Goal: Information Seeking & Learning: Learn about a topic

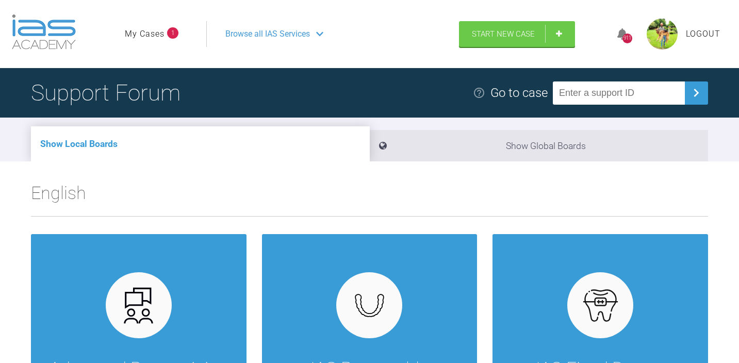
click at [157, 33] on link "My Cases" at bounding box center [145, 33] width 40 height 13
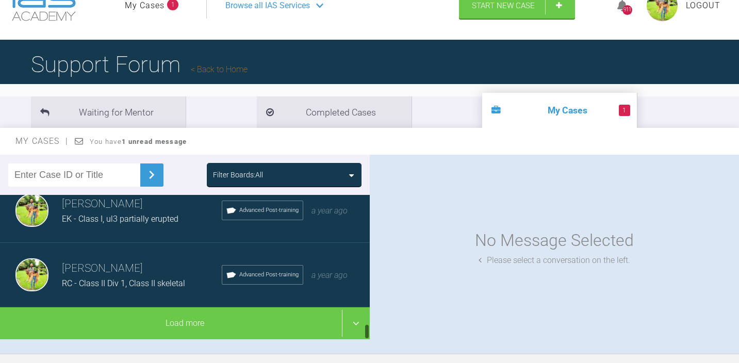
scroll to position [107, 0]
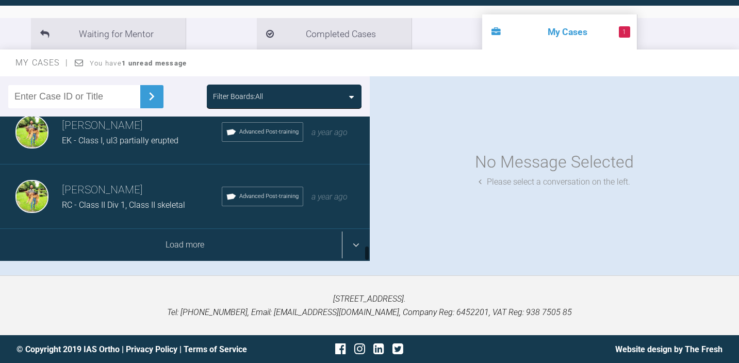
click at [156, 251] on div "Load more" at bounding box center [185, 245] width 370 height 32
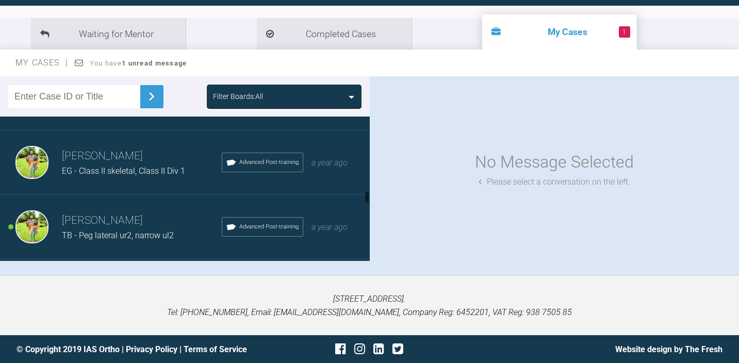
scroll to position [1390, 0]
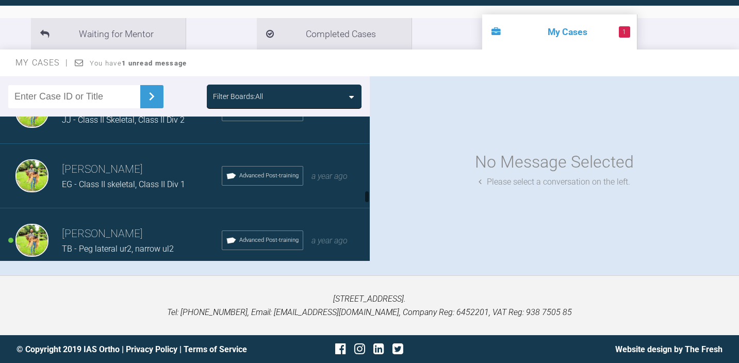
click at [135, 233] on h3 "[PERSON_NAME]" at bounding box center [142, 234] width 160 height 18
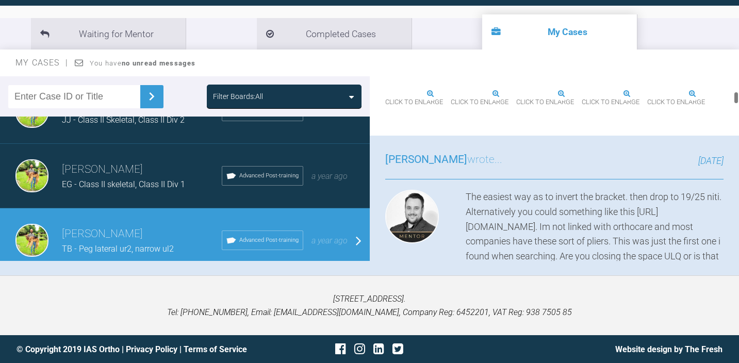
scroll to position [423, 0]
click at [451, 92] on img at bounding box center [451, 92] width 0 height 0
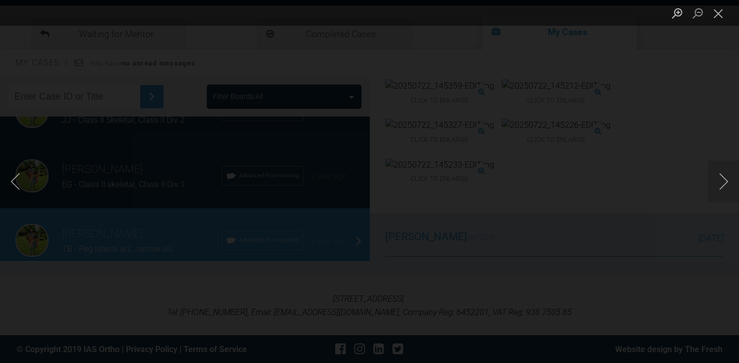
click at [494, 204] on div "Lightbox" at bounding box center [369, 181] width 739 height 363
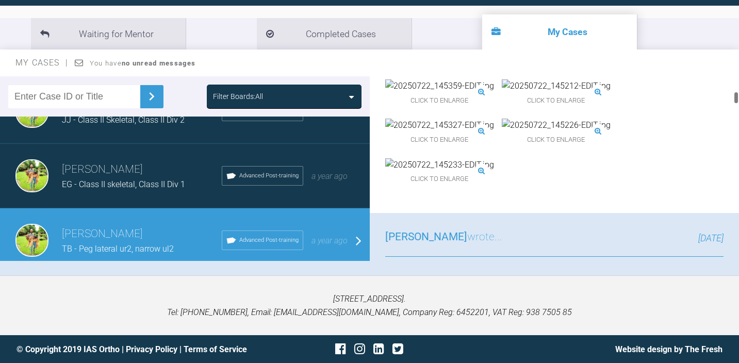
click at [550, 93] on img at bounding box center [556, 85] width 109 height 13
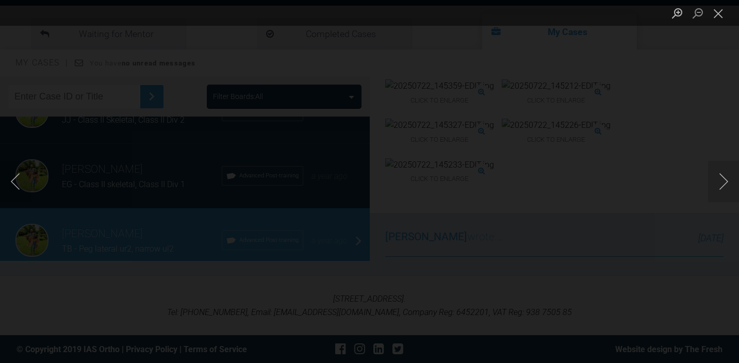
click at [625, 238] on div "Lightbox" at bounding box center [369, 181] width 739 height 363
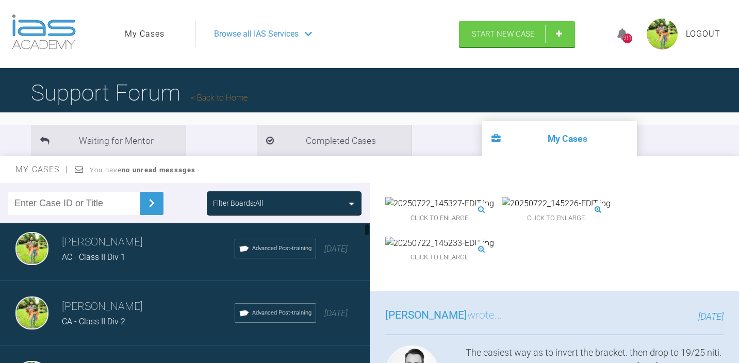
scroll to position [7, 0]
click at [69, 198] on input "text" at bounding box center [74, 203] width 132 height 23
type input "jb"
click at [143, 196] on img at bounding box center [151, 203] width 16 height 16
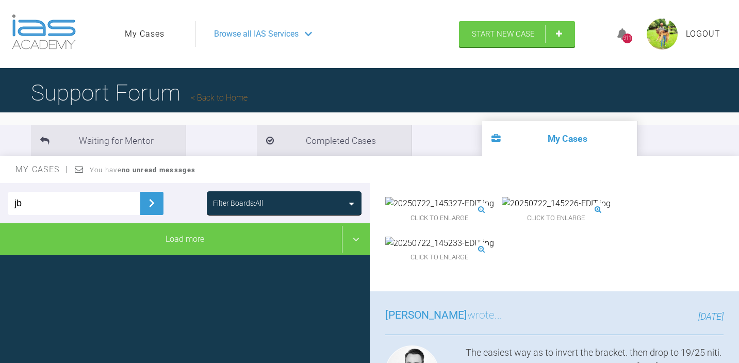
scroll to position [0, 0]
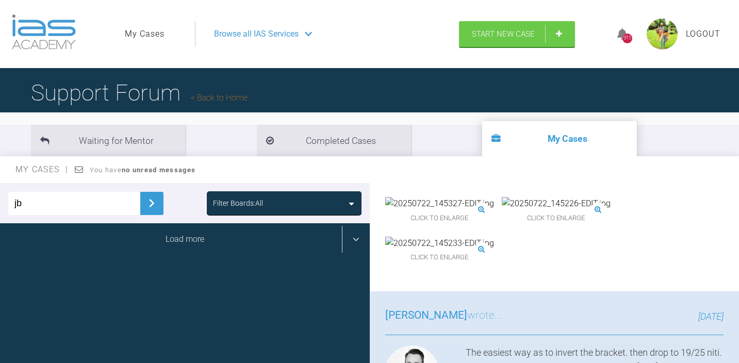
click at [189, 243] on div "Load more" at bounding box center [185, 239] width 370 height 32
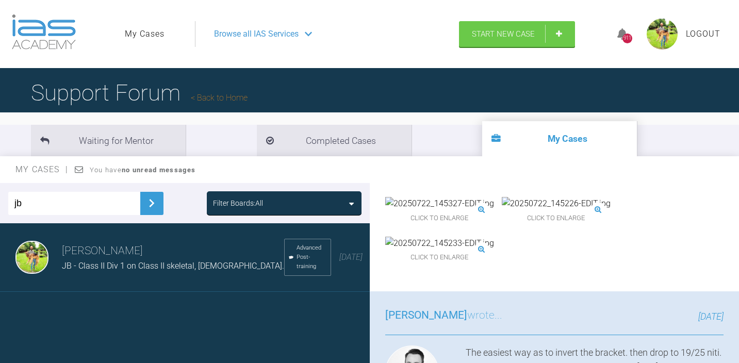
click at [189, 243] on h3 "[PERSON_NAME]" at bounding box center [173, 251] width 222 height 18
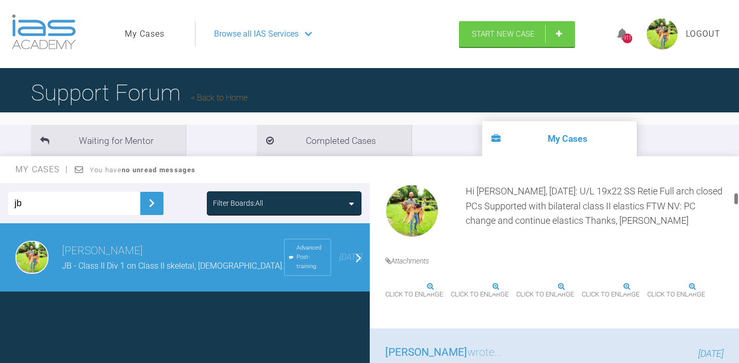
scroll to position [346, 0]
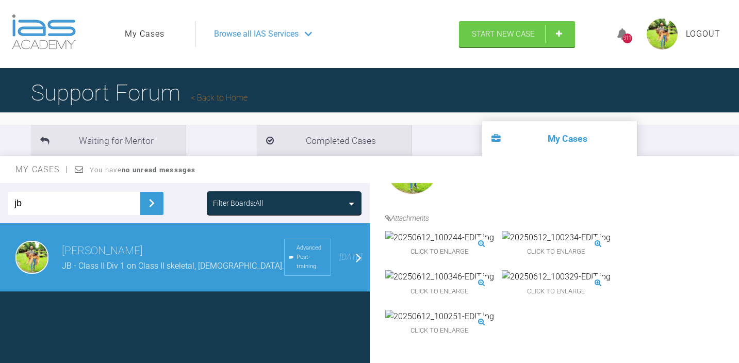
click at [431, 244] on img at bounding box center [439, 237] width 109 height 13
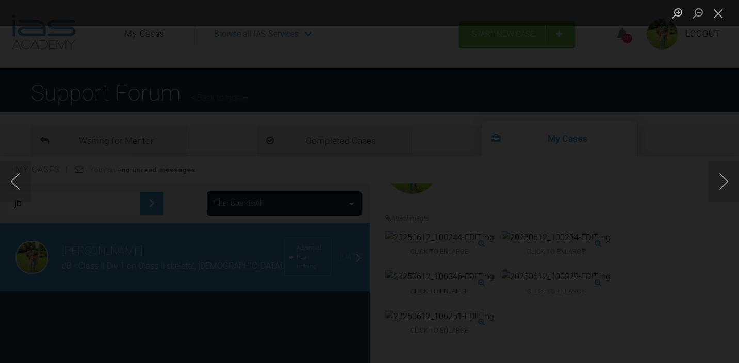
click at [431, 279] on div "Lightbox" at bounding box center [369, 181] width 739 height 363
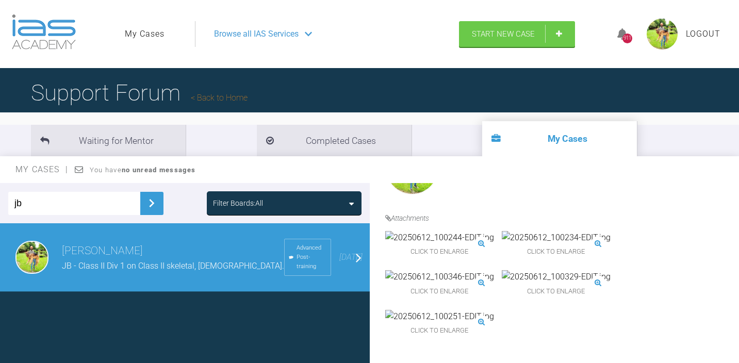
click at [431, 244] on img at bounding box center [439, 237] width 109 height 13
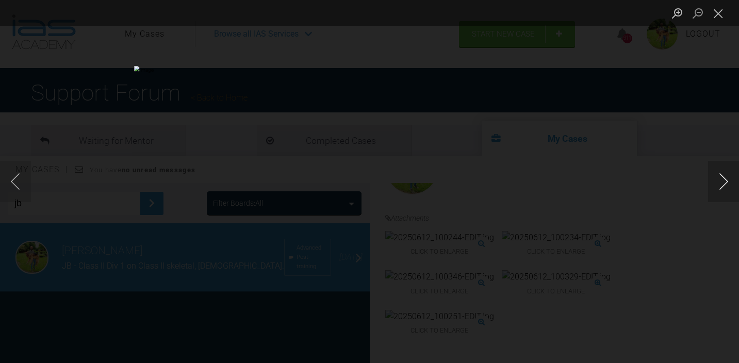
click at [718, 180] on button "Next image" at bounding box center [723, 181] width 31 height 41
click at [636, 228] on div "Lightbox" at bounding box center [369, 181] width 739 height 363
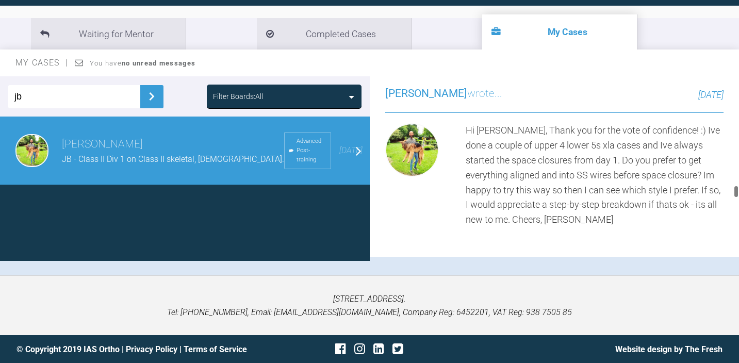
scroll to position [3491, 0]
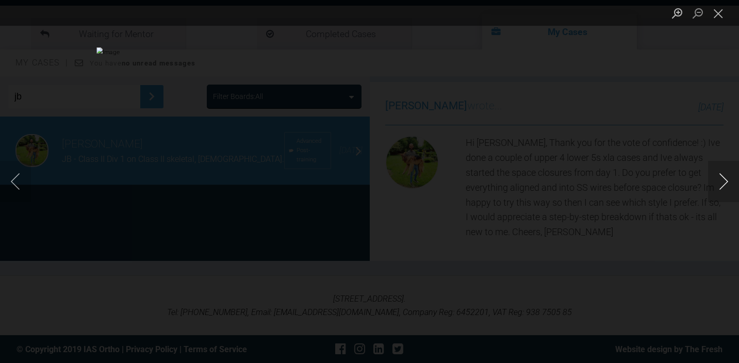
click at [719, 177] on button "Next image" at bounding box center [723, 181] width 31 height 41
click at [652, 168] on div "Lightbox" at bounding box center [369, 181] width 739 height 363
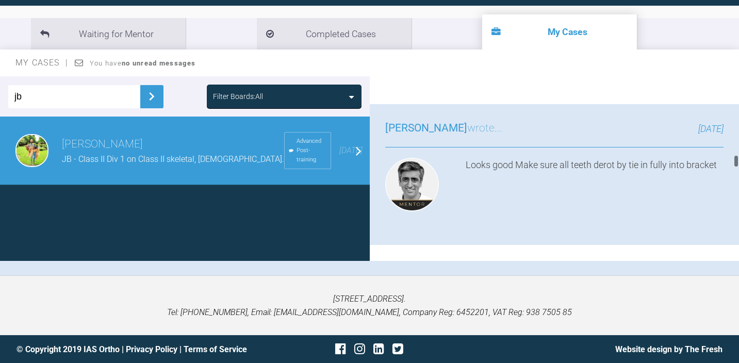
scroll to position [2541, 0]
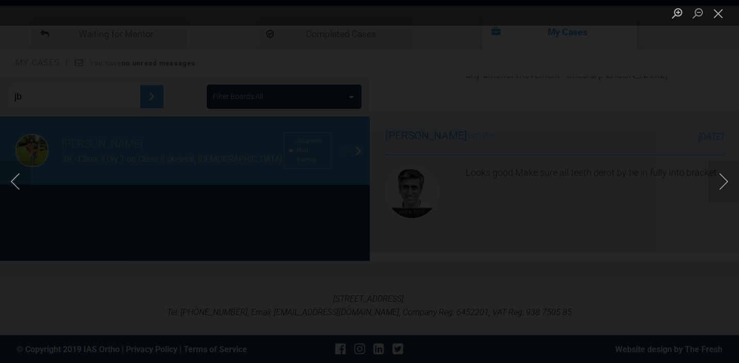
click at [597, 177] on div "Lightbox" at bounding box center [369, 181] width 739 height 363
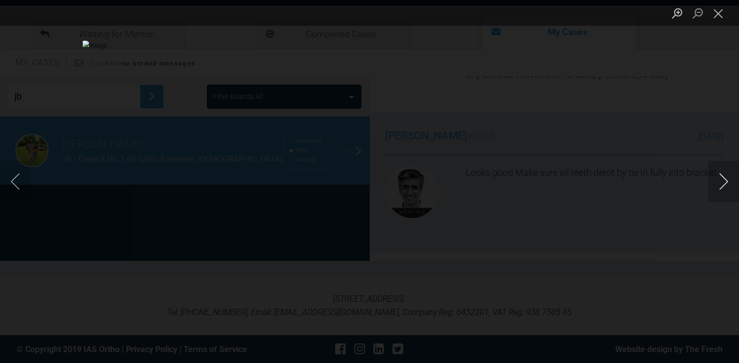
click at [722, 178] on button "Next image" at bounding box center [723, 181] width 31 height 41
click at [624, 214] on div "Lightbox" at bounding box center [369, 181] width 739 height 363
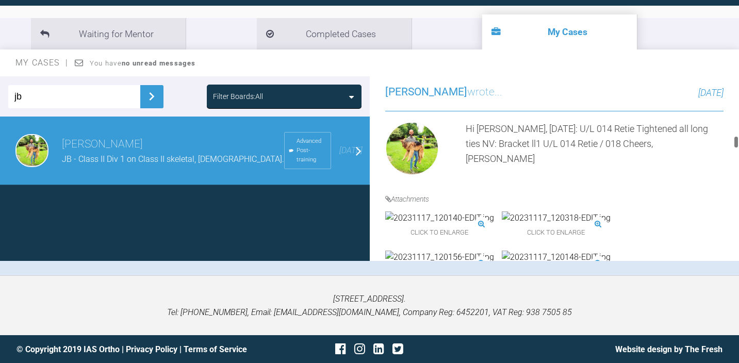
scroll to position [1946, 0]
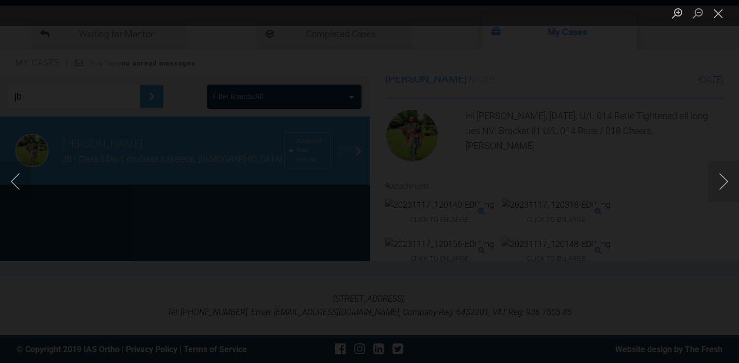
click at [541, 197] on div "Lightbox" at bounding box center [369, 181] width 739 height 363
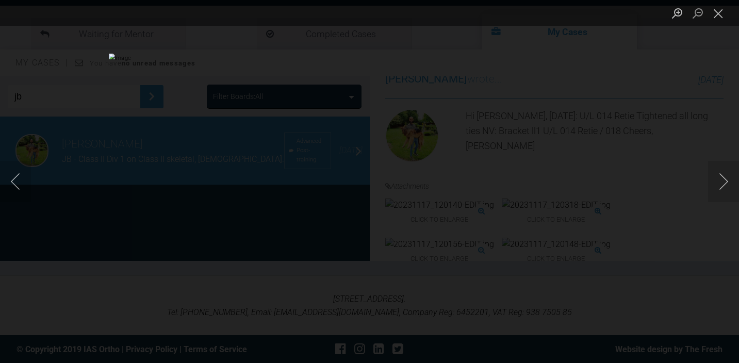
click at [606, 183] on div "Lightbox" at bounding box center [369, 181] width 739 height 363
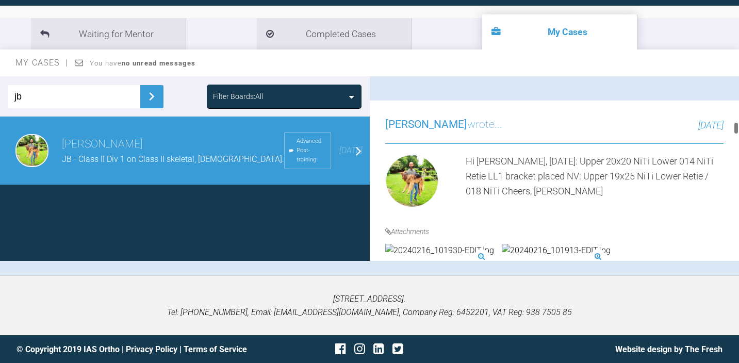
scroll to position [1475, 0]
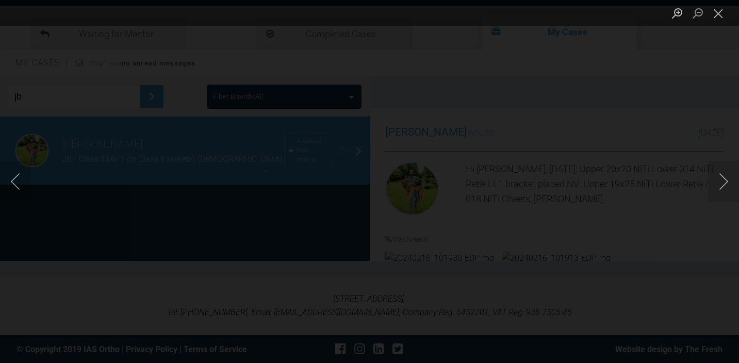
click at [434, 150] on div "Lightbox" at bounding box center [369, 181] width 739 height 363
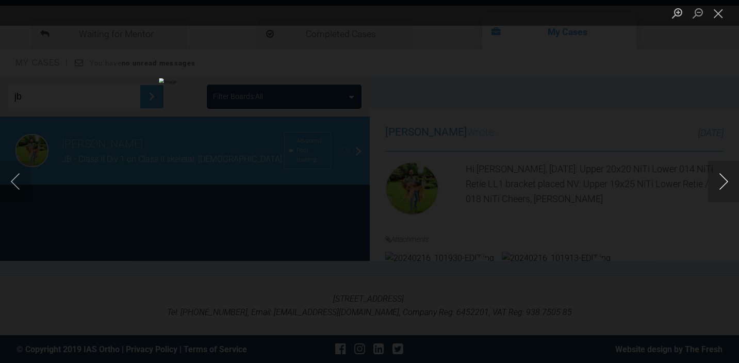
click at [718, 179] on button "Next image" at bounding box center [723, 181] width 31 height 41
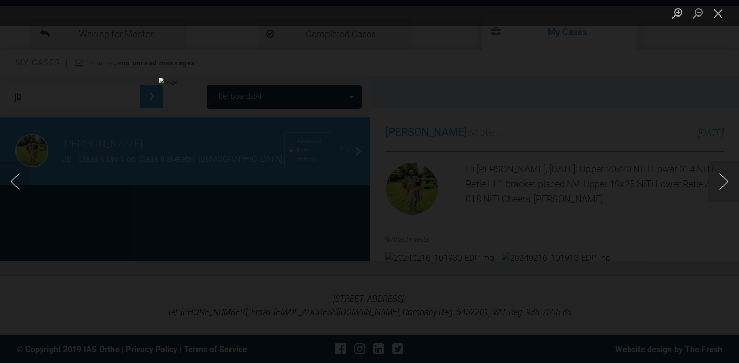
click at [618, 192] on div "Lightbox" at bounding box center [369, 181] width 739 height 363
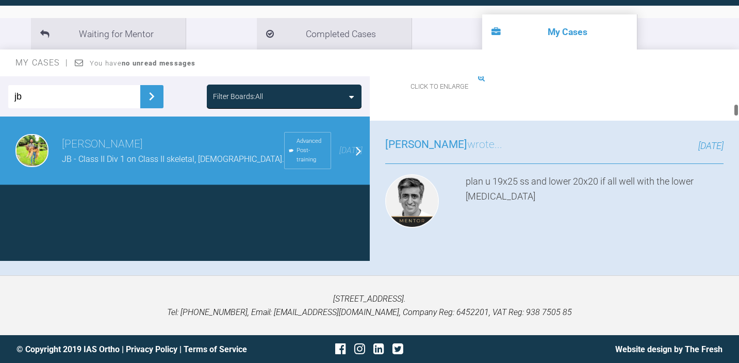
scroll to position [956, 0]
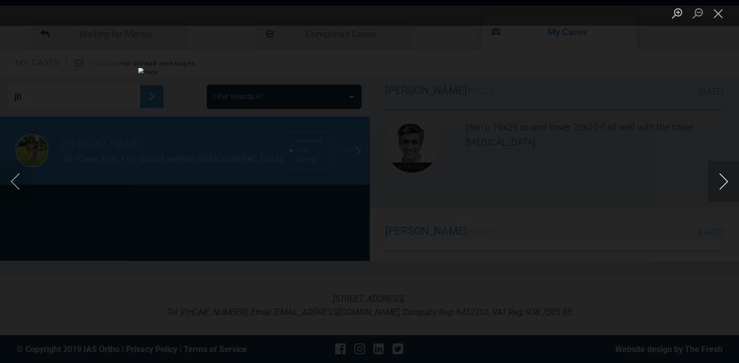
click at [719, 176] on button "Next image" at bounding box center [723, 181] width 31 height 41
click at [602, 211] on img "Lightbox" at bounding box center [369, 181] width 495 height 243
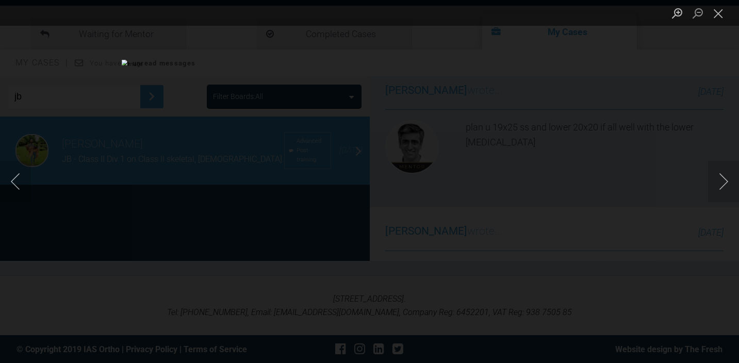
click at [632, 215] on div "Lightbox" at bounding box center [369, 181] width 739 height 363
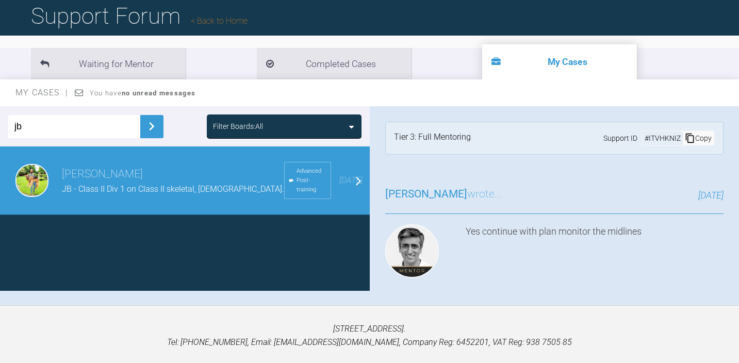
scroll to position [107, 0]
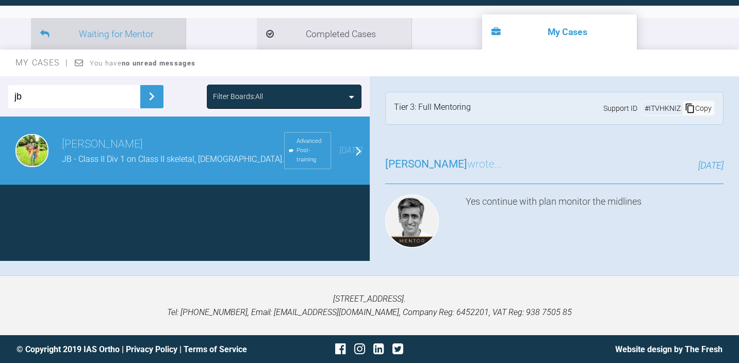
click at [148, 44] on li "Waiting for Mentor" at bounding box center [108, 33] width 155 height 31
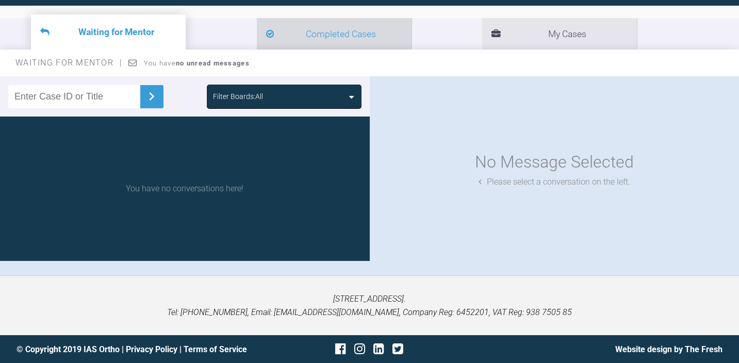
click at [257, 44] on li "Completed Cases" at bounding box center [334, 33] width 155 height 31
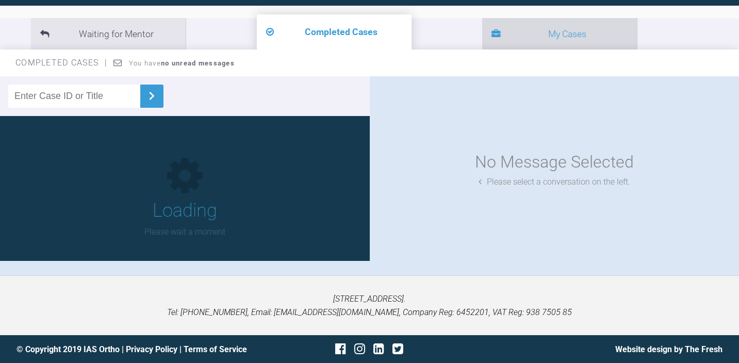
click at [482, 43] on li "My Cases" at bounding box center [559, 33] width 155 height 31
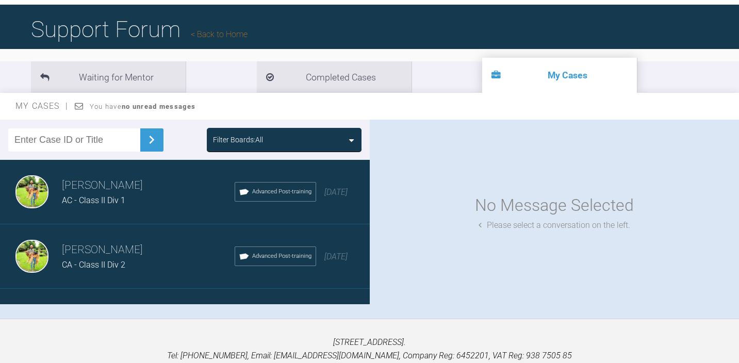
scroll to position [54, 0]
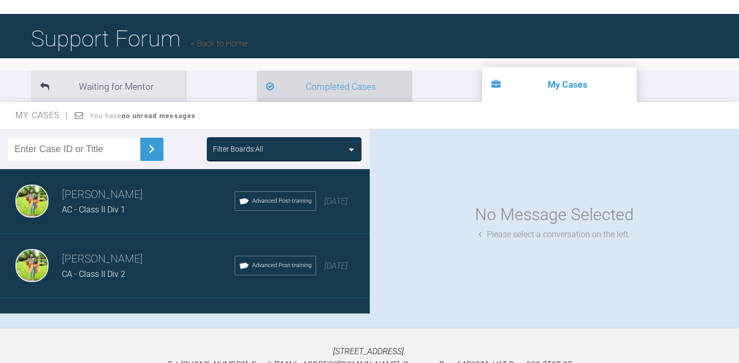
click at [258, 88] on li "Completed Cases" at bounding box center [334, 86] width 155 height 31
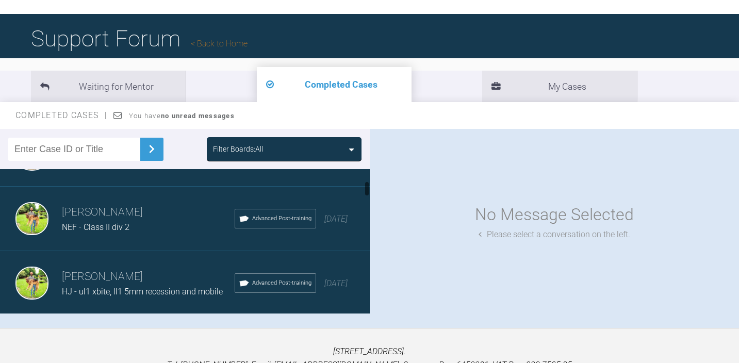
scroll to position [120, 0]
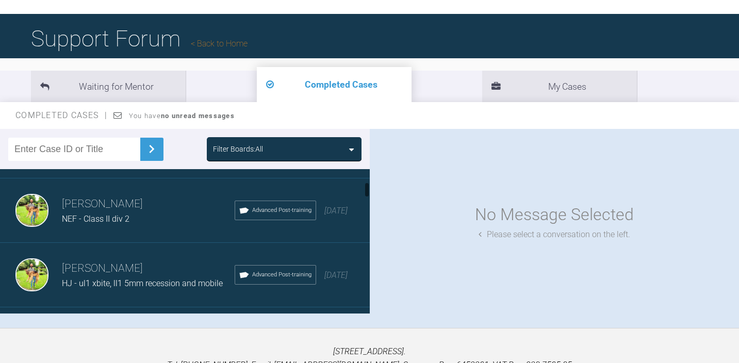
click at [126, 209] on h3 "[PERSON_NAME]" at bounding box center [148, 204] width 173 height 18
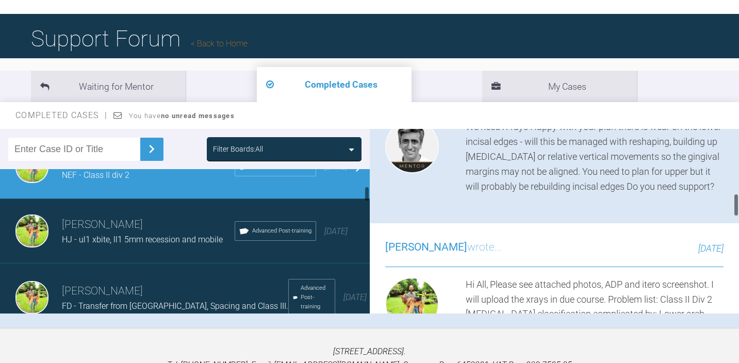
scroll to position [165, 0]
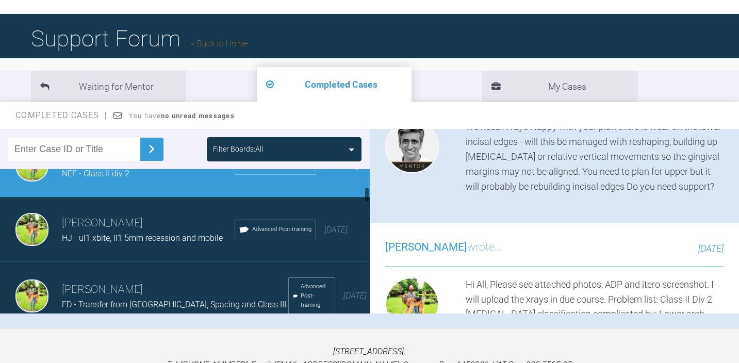
click at [117, 222] on h3 "[PERSON_NAME]" at bounding box center [148, 223] width 173 height 18
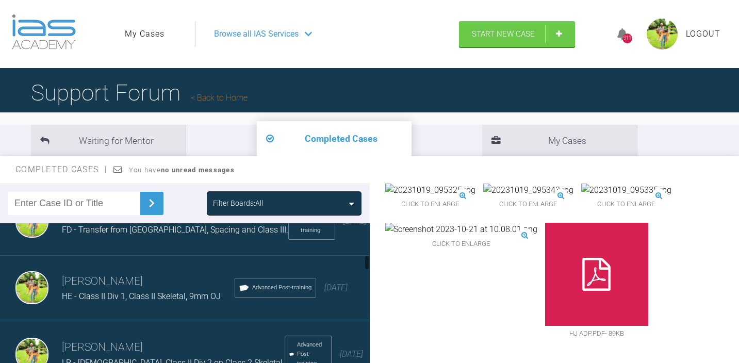
scroll to position [295, 0]
click at [163, 290] on span "HE - Class II Div 1, Class II Skeletal, 9mm OJ" at bounding box center [141, 295] width 159 height 10
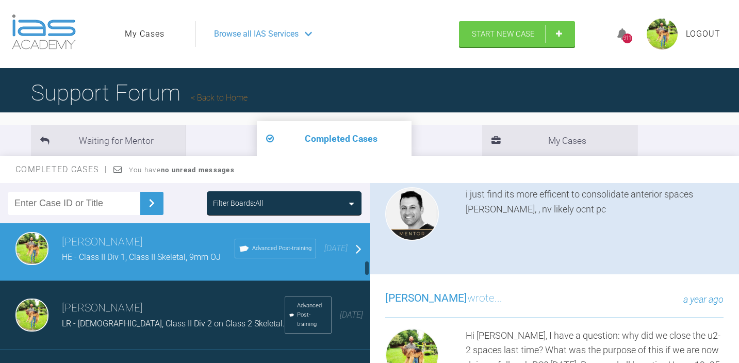
scroll to position [343, 0]
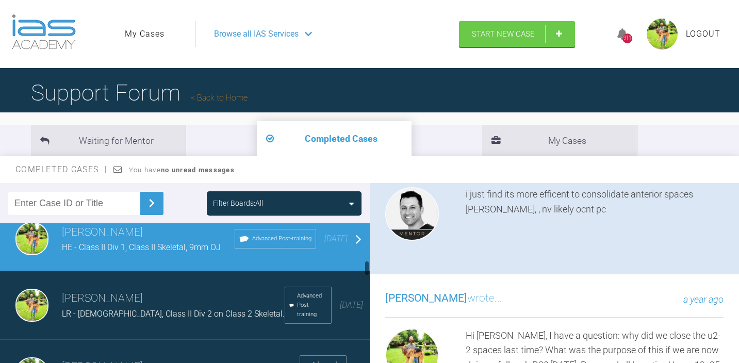
click at [202, 297] on h3 "[PERSON_NAME]" at bounding box center [173, 299] width 223 height 18
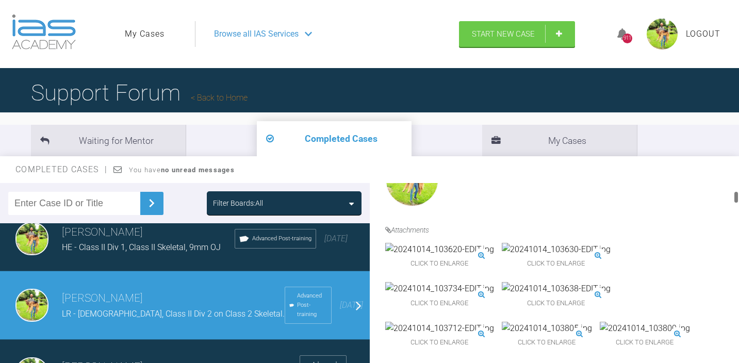
scroll to position [336, 0]
click at [402, 255] on img at bounding box center [439, 247] width 109 height 13
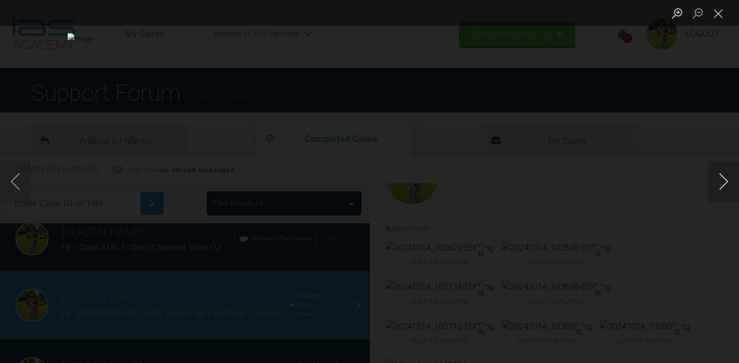
click at [720, 180] on button "Next image" at bounding box center [723, 181] width 31 height 41
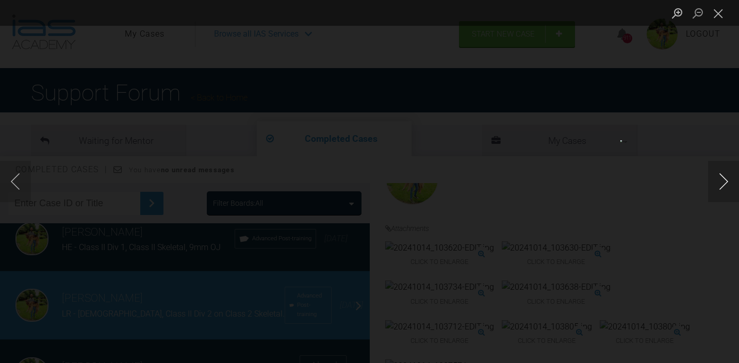
click at [720, 180] on button "Next image" at bounding box center [723, 181] width 31 height 41
click at [645, 188] on div "Lightbox" at bounding box center [369, 181] width 739 height 363
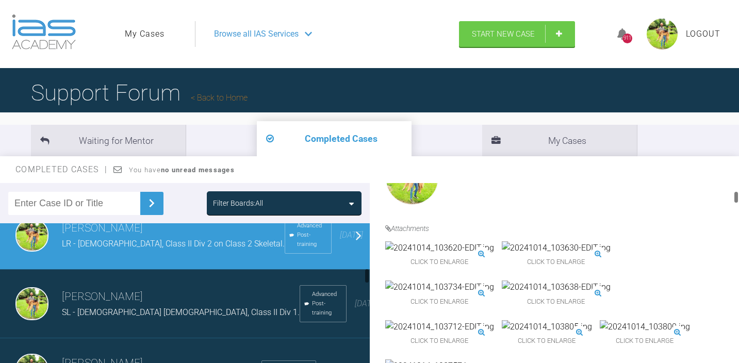
scroll to position [413, 0]
click at [130, 288] on h3 "[PERSON_NAME]" at bounding box center [181, 297] width 238 height 18
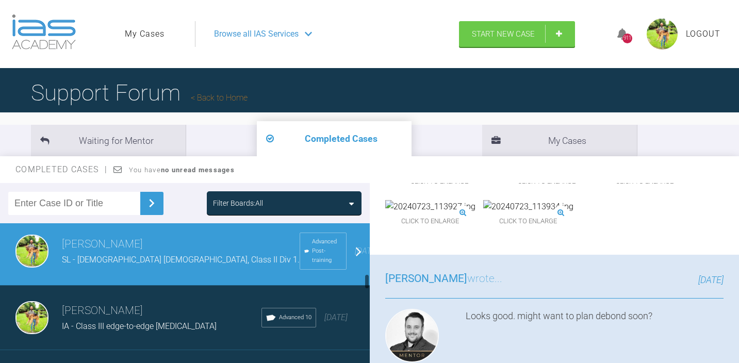
scroll to position [469, 0]
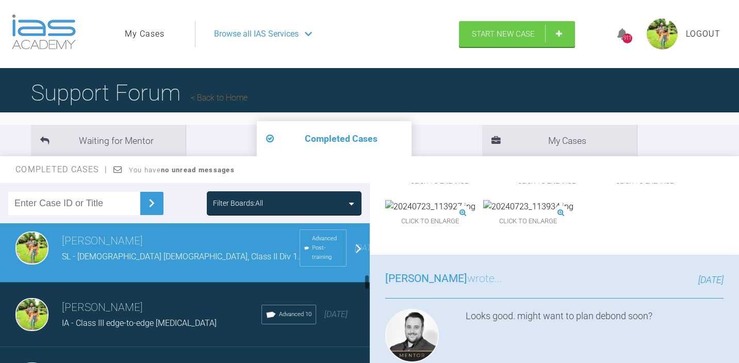
click at [134, 299] on h3 "[PERSON_NAME]" at bounding box center [161, 308] width 199 height 18
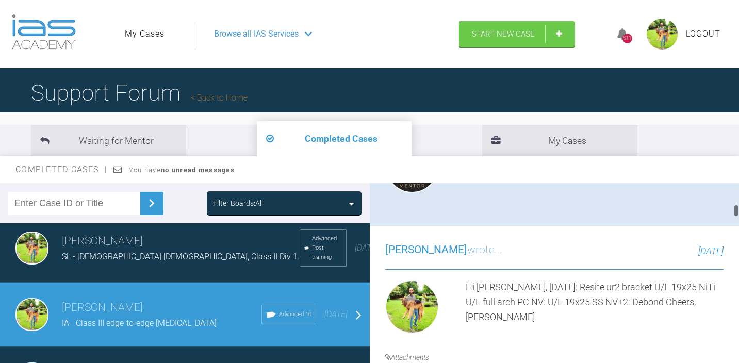
scroll to position [665, 0]
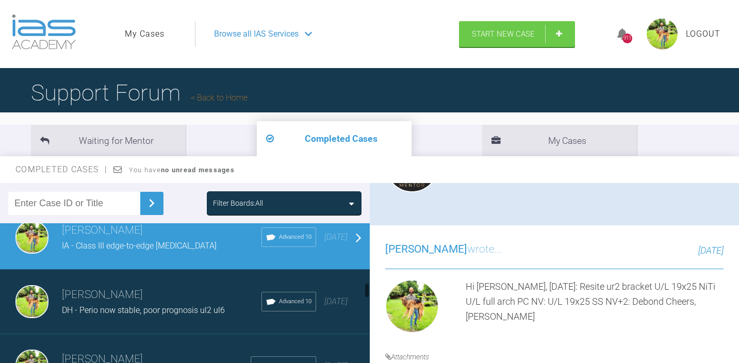
click at [145, 286] on h3 "[PERSON_NAME]" at bounding box center [161, 295] width 199 height 18
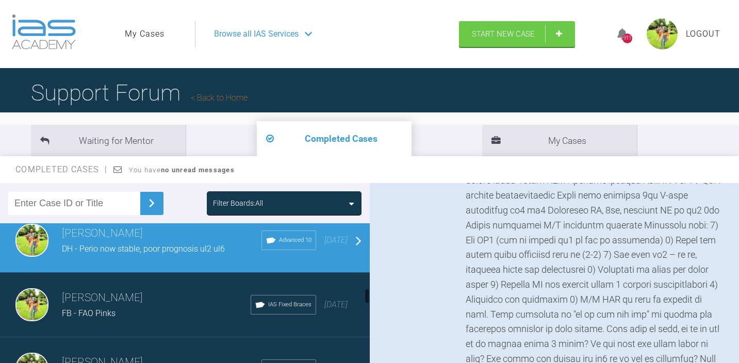
scroll to position [609, 0]
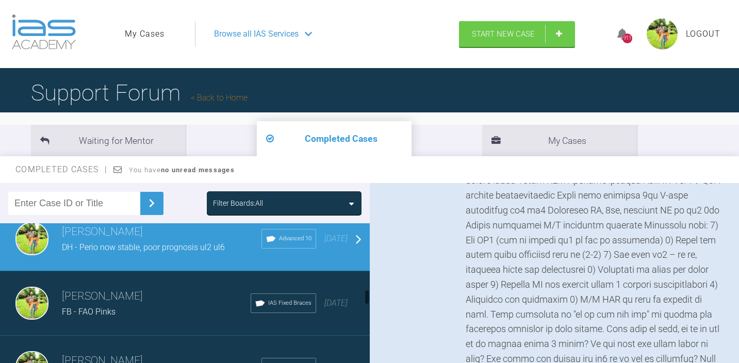
click at [145, 288] on h3 "[PERSON_NAME]" at bounding box center [156, 297] width 189 height 18
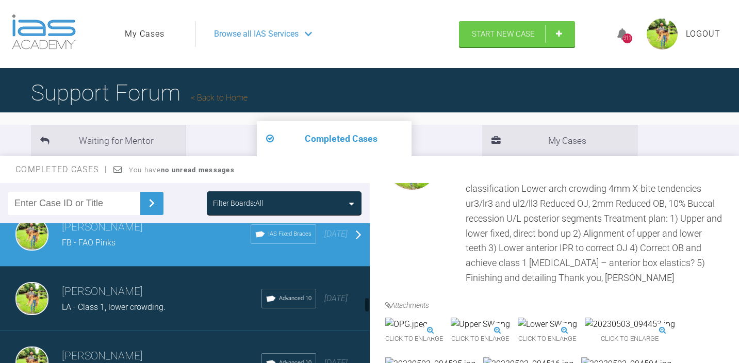
scroll to position [680, 0]
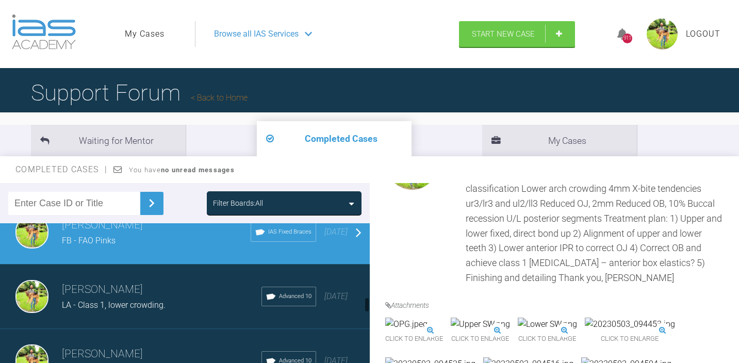
click at [181, 298] on div "LA - Class 1, lower crowding." at bounding box center [161, 304] width 199 height 13
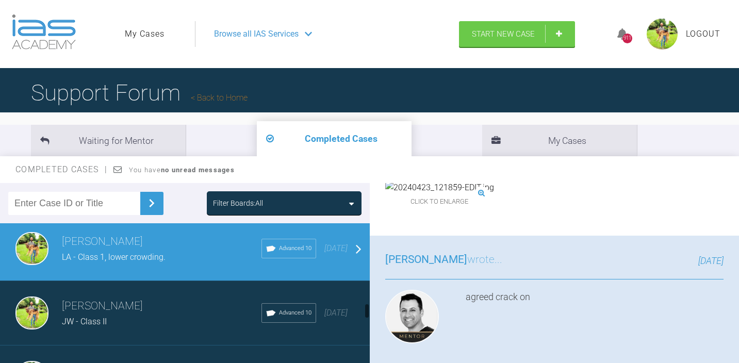
scroll to position [737, 0]
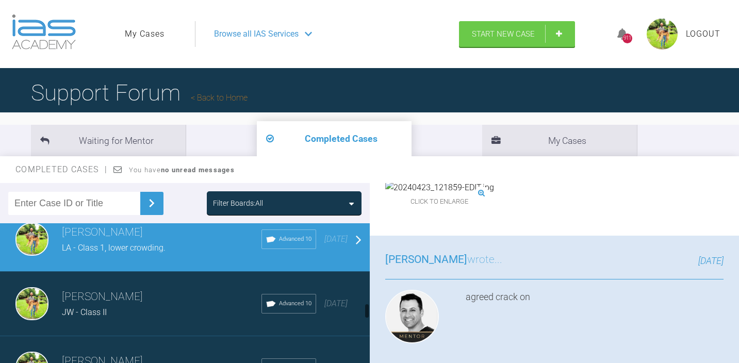
click at [127, 306] on div "JW - Class II" at bounding box center [161, 312] width 199 height 13
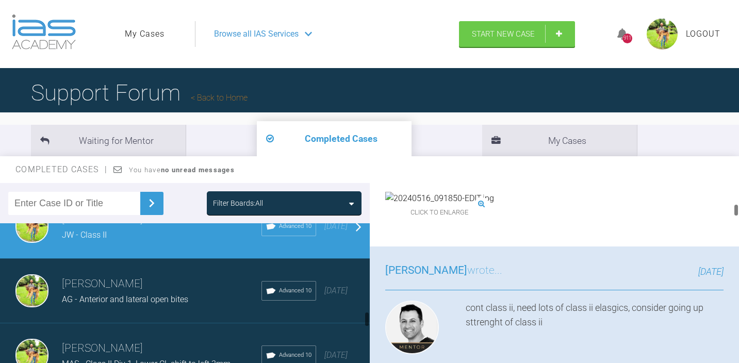
scroll to position [817, 0]
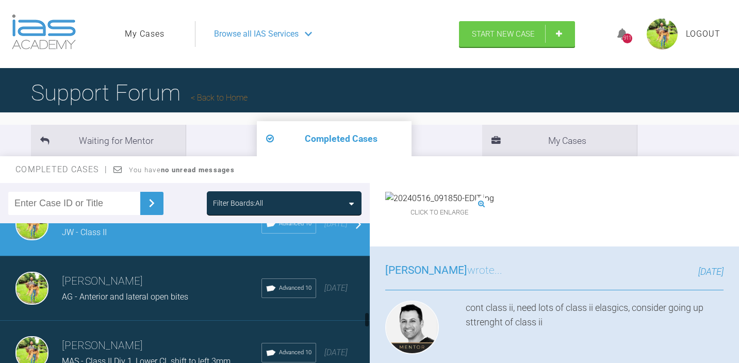
click at [177, 292] on span "AG - Anterior and lateral open bites" at bounding box center [125, 297] width 126 height 10
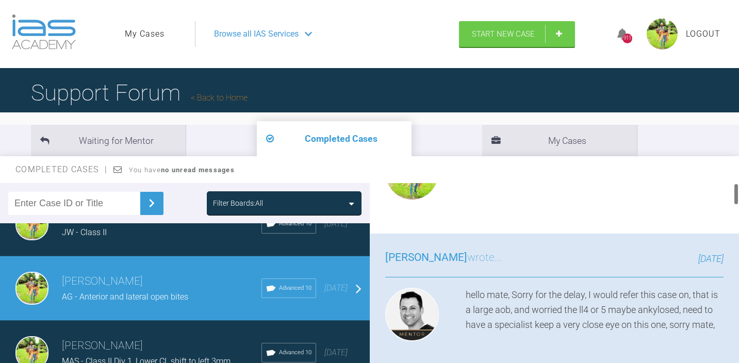
scroll to position [0, 0]
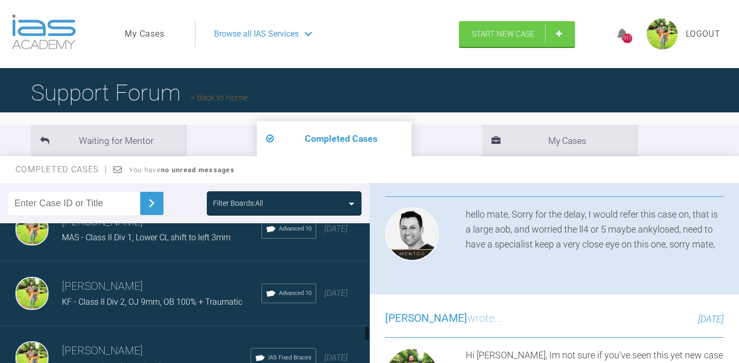
click at [147, 297] on span "KF - Class II Div 2, OJ 9mm, OB 100% + Traumatic" at bounding box center [152, 302] width 180 height 10
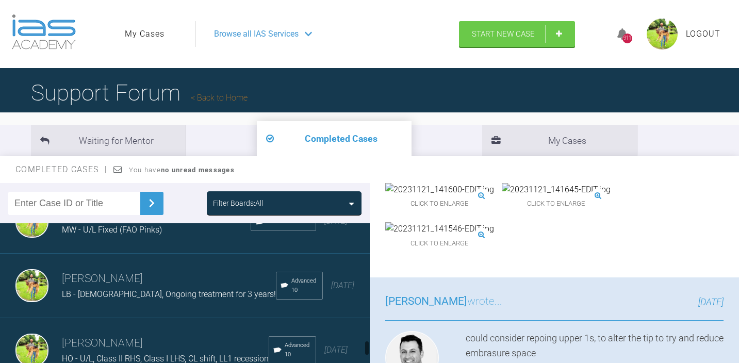
click at [140, 289] on span "LB - [DEMOGRAPHIC_DATA], Ongoing treatment for 3 years!" at bounding box center [169, 294] width 214 height 10
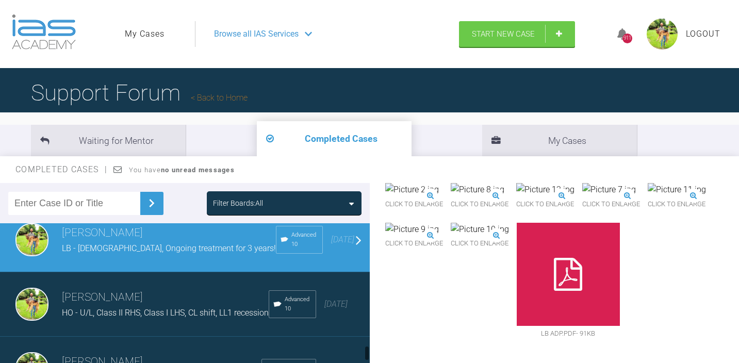
click at [181, 291] on h3 "[PERSON_NAME]" at bounding box center [165, 298] width 207 height 18
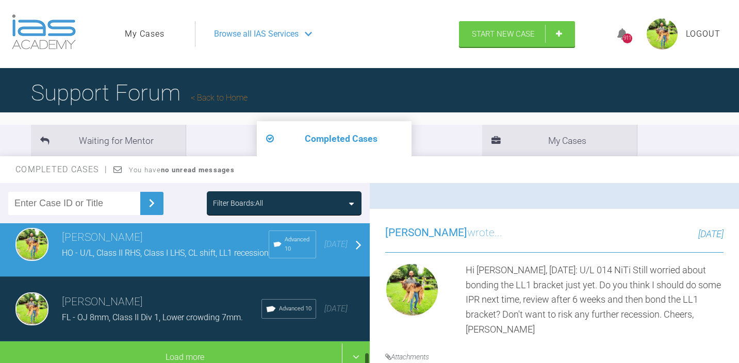
click at [154, 311] on div "FL - OJ 8mm, Class II Div 1, Lower crowding 7mm." at bounding box center [161, 317] width 199 height 13
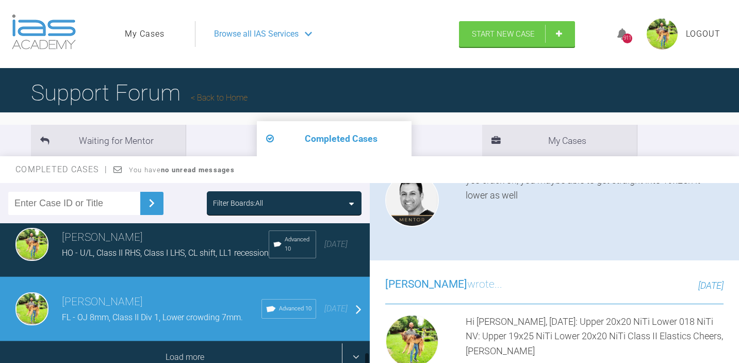
click at [353, 352] on div "Load more" at bounding box center [185, 357] width 370 height 32
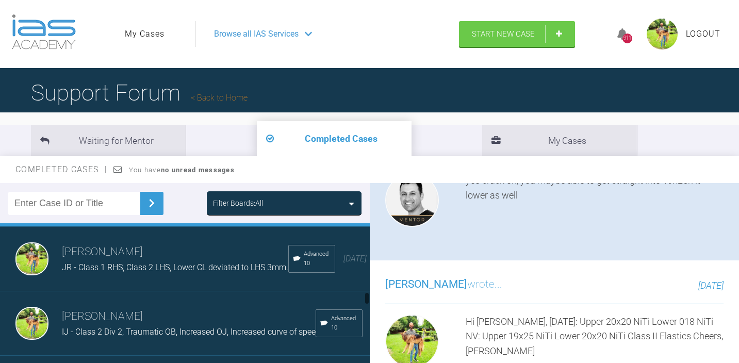
click at [206, 243] on h3 "[PERSON_NAME]" at bounding box center [175, 252] width 226 height 18
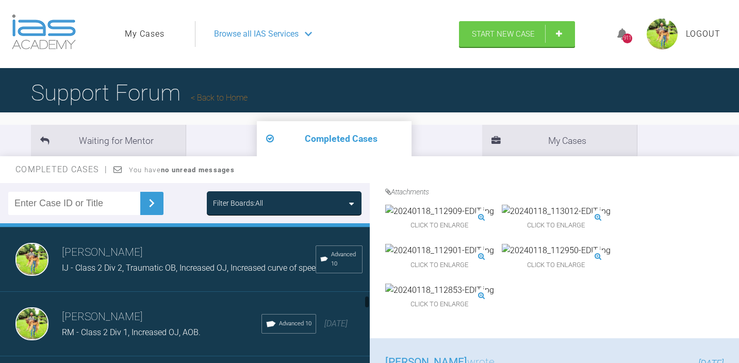
click at [212, 270] on span "IJ - Class 2 Div 2, Traumatic OB, Increased OJ, Increased curve of spee" at bounding box center [189, 268] width 254 height 10
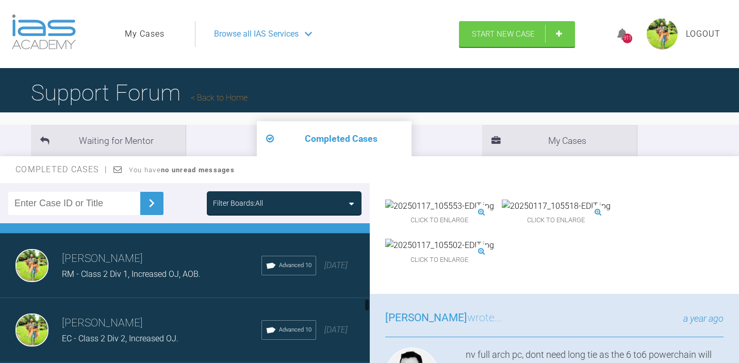
click at [193, 268] on h3 "[PERSON_NAME]" at bounding box center [161, 259] width 199 height 18
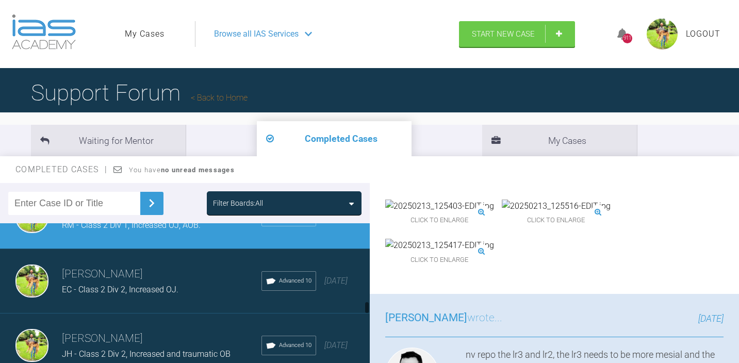
click at [192, 274] on h3 "[PERSON_NAME]" at bounding box center [161, 274] width 199 height 18
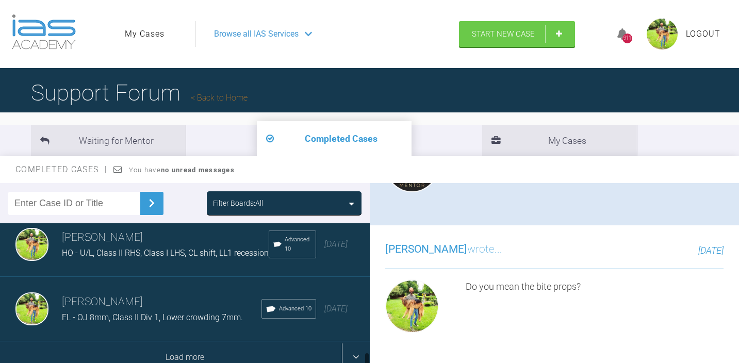
click at [226, 352] on div "Load more" at bounding box center [185, 357] width 370 height 32
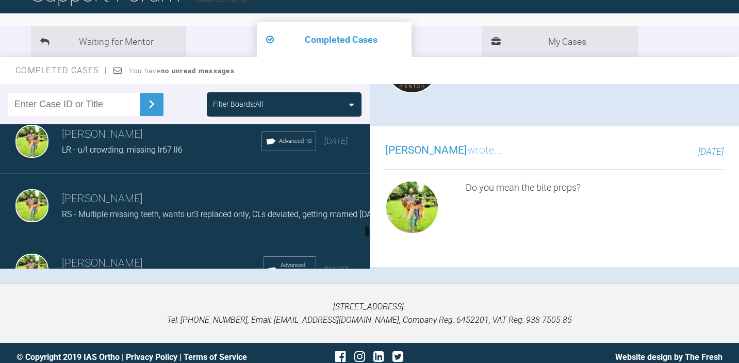
click at [194, 143] on h3 "[PERSON_NAME]" at bounding box center [161, 135] width 199 height 18
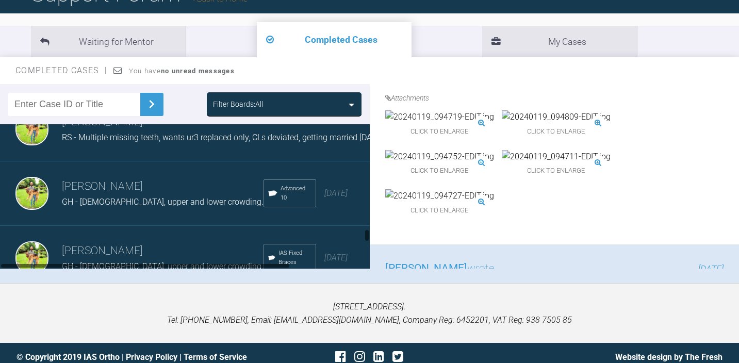
click at [195, 204] on div "[PERSON_NAME] GH - [DEMOGRAPHIC_DATA], upper and lower crowding. Advanced 10 [D…" at bounding box center [185, 193] width 370 height 64
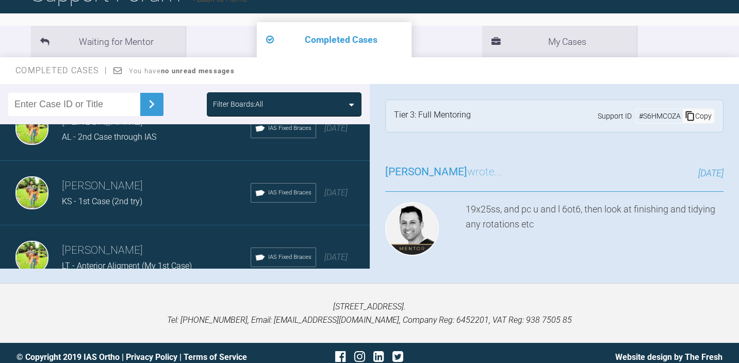
click at [173, 195] on h3 "[PERSON_NAME]" at bounding box center [156, 186] width 189 height 18
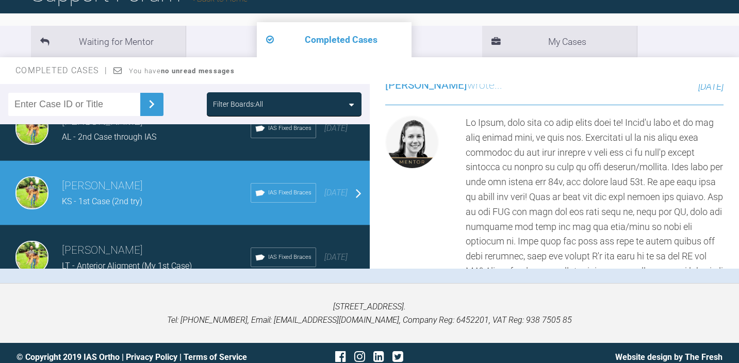
scroll to position [3406, 0]
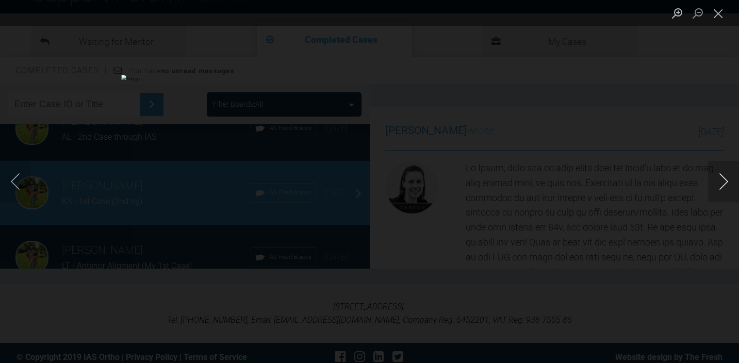
click at [719, 181] on button "Next image" at bounding box center [723, 181] width 31 height 41
click at [671, 192] on div "Lightbox" at bounding box center [369, 181] width 739 height 363
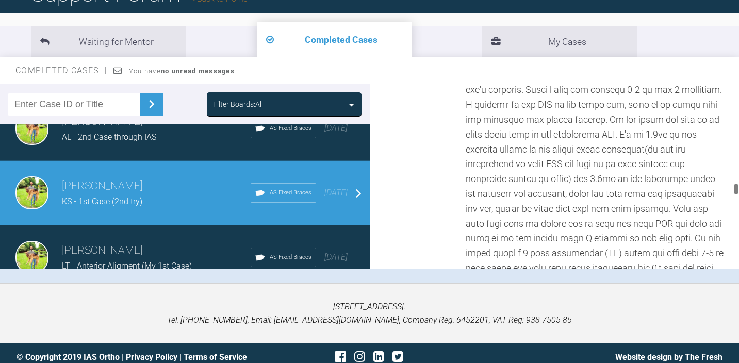
scroll to position [4661, 0]
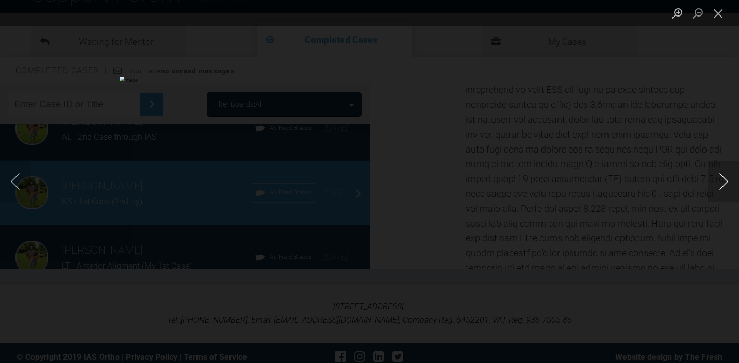
click at [722, 187] on button "Next image" at bounding box center [723, 181] width 31 height 41
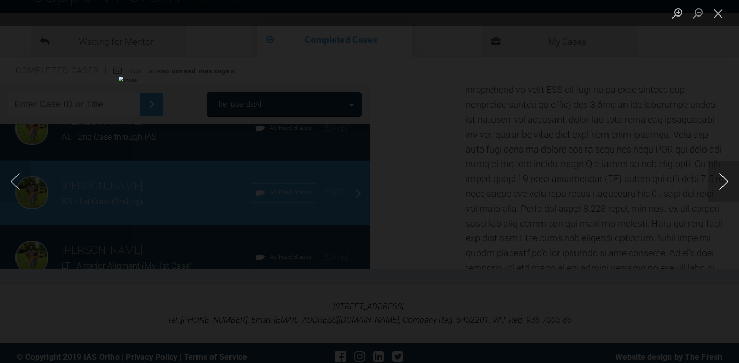
click at [722, 187] on button "Next image" at bounding box center [723, 181] width 31 height 41
click at [716, 186] on button "Next image" at bounding box center [723, 181] width 31 height 41
click at [638, 168] on div "Lightbox" at bounding box center [369, 181] width 739 height 363
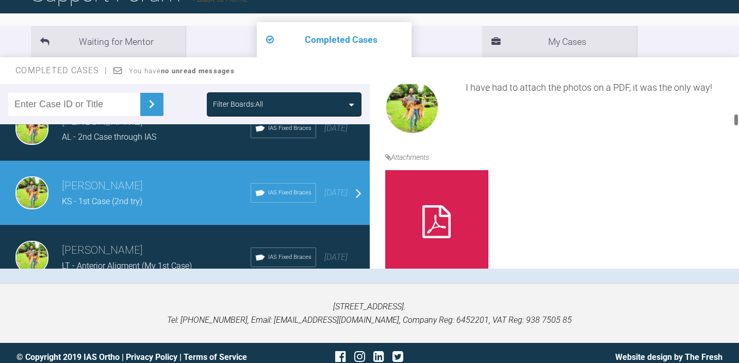
scroll to position [1374, 0]
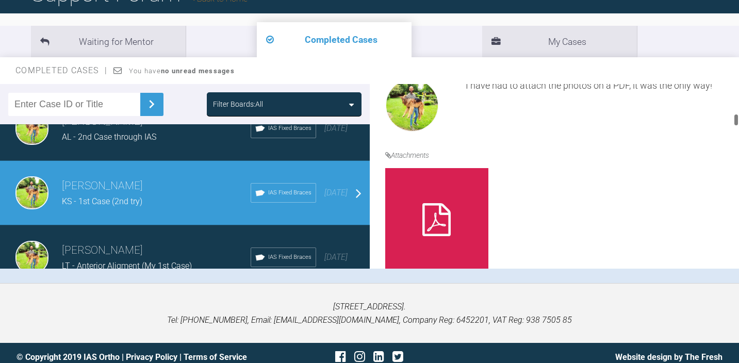
click at [464, 182] on div at bounding box center [436, 219] width 103 height 103
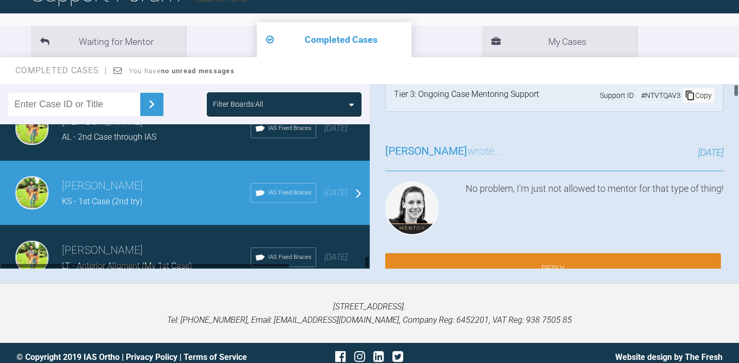
scroll to position [2473, 0]
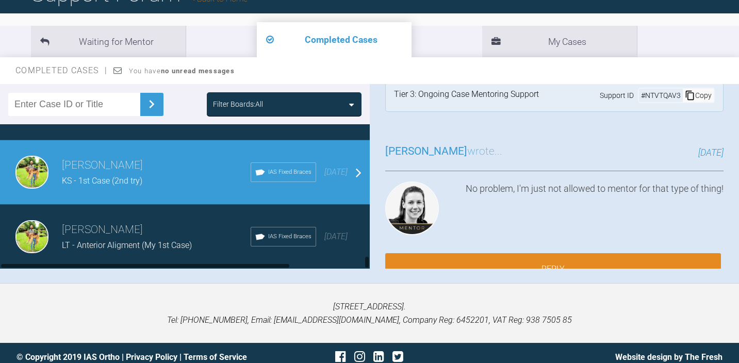
click at [169, 239] on div "LT - Anterior Aligment (My 1st Case)" at bounding box center [156, 245] width 189 height 13
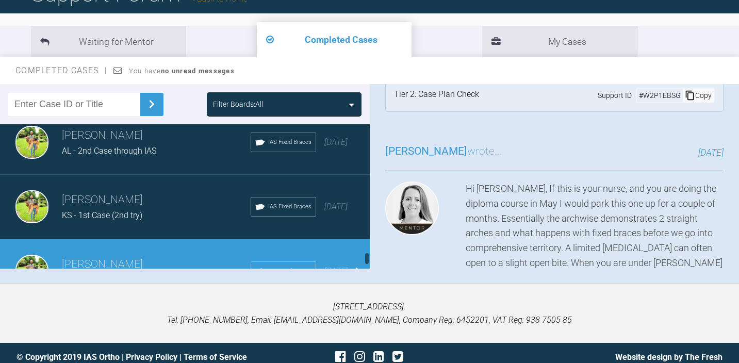
scroll to position [2406, 0]
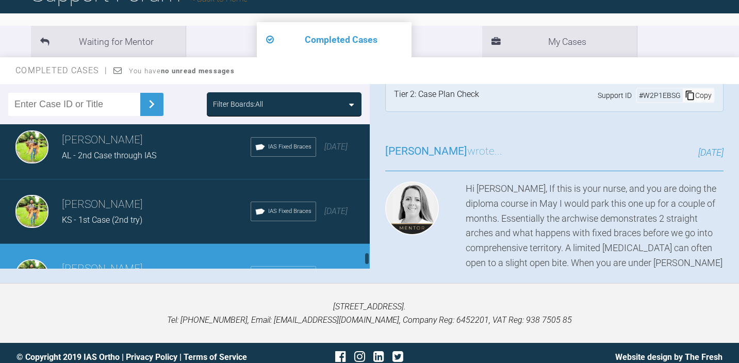
click at [148, 162] on div "AL - 2nd Case through IAS" at bounding box center [156, 155] width 189 height 13
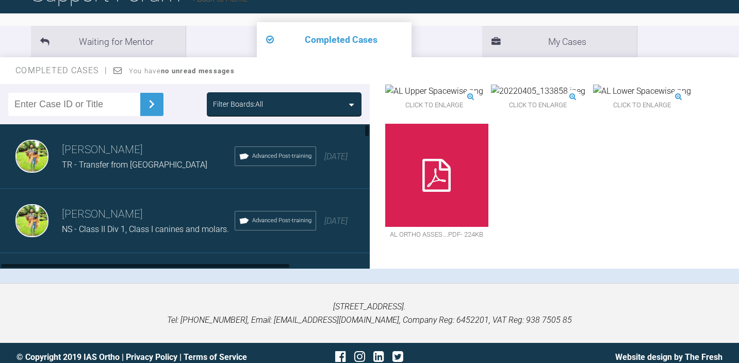
scroll to position [0, 0]
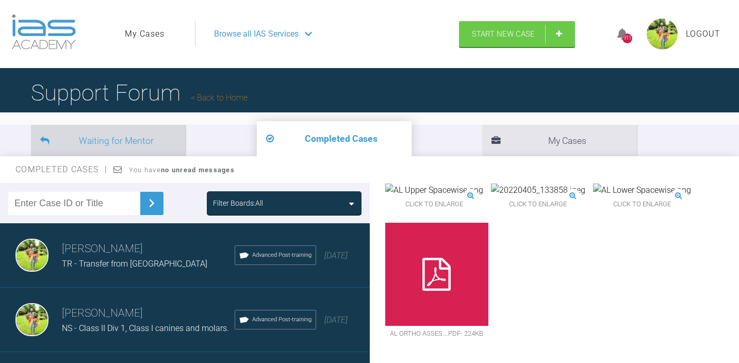
click at [136, 138] on li "Waiting for Mentor" at bounding box center [108, 140] width 155 height 31
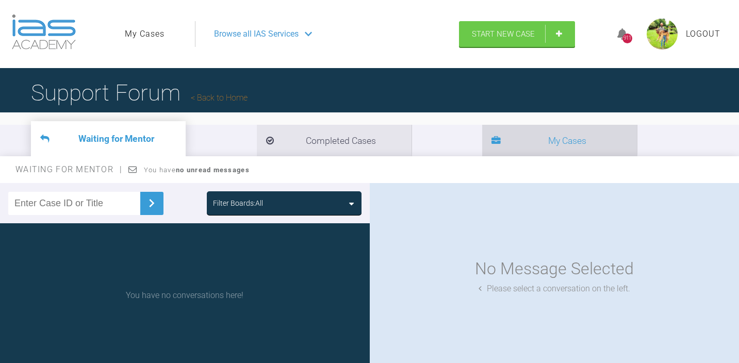
click at [482, 136] on li "My Cases" at bounding box center [559, 140] width 155 height 31
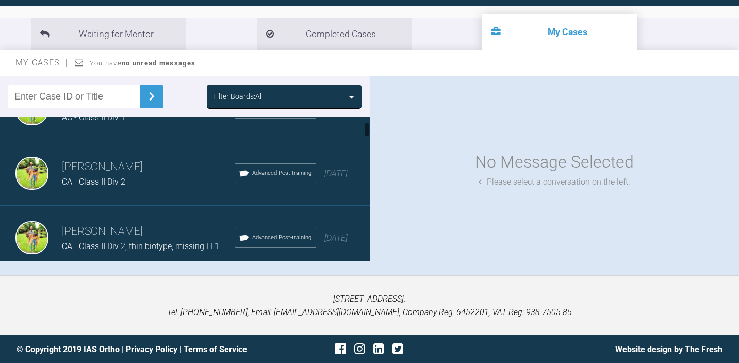
scroll to position [1176, 0]
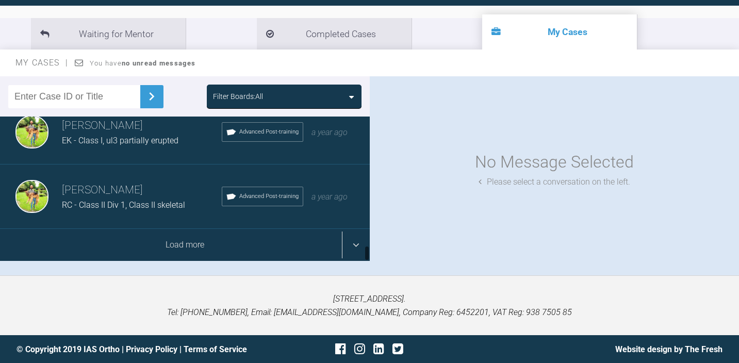
click at [358, 239] on div "Load more" at bounding box center [185, 245] width 370 height 32
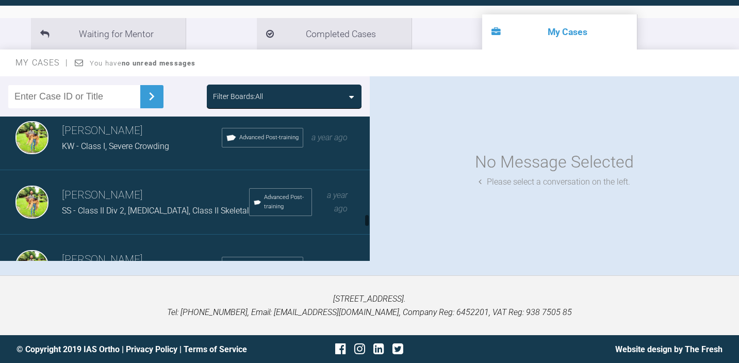
scroll to position [2472, 0]
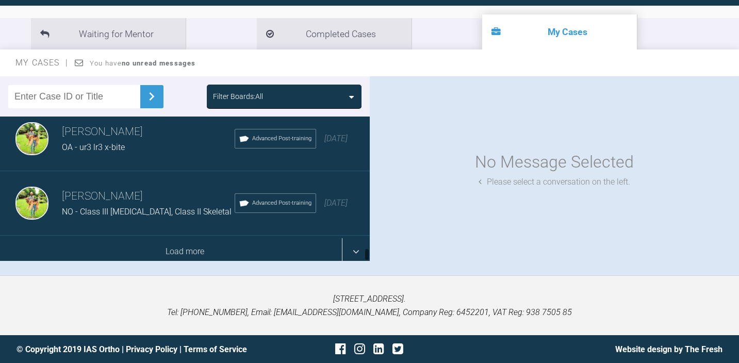
click at [358, 239] on div "Load more" at bounding box center [185, 252] width 370 height 32
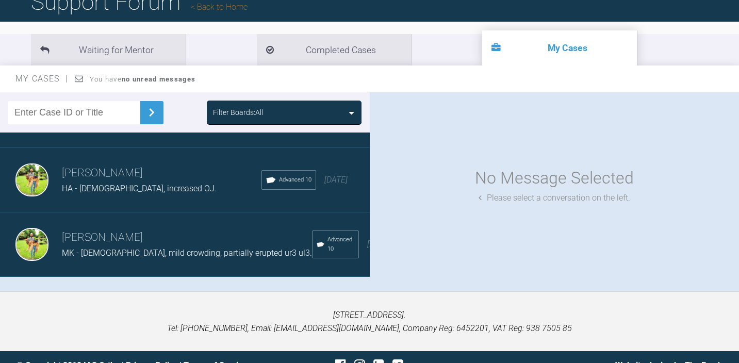
scroll to position [88, 0]
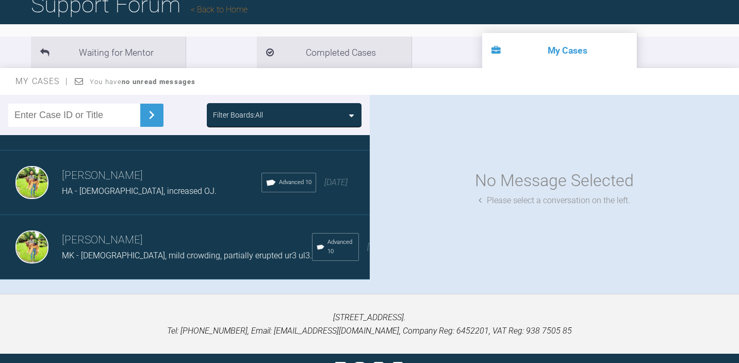
click at [199, 187] on div "HA - [DEMOGRAPHIC_DATA], increased OJ." at bounding box center [161, 191] width 199 height 13
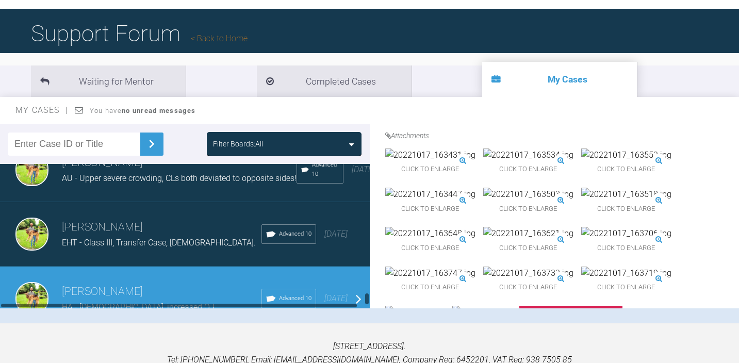
scroll to position [3662, 0]
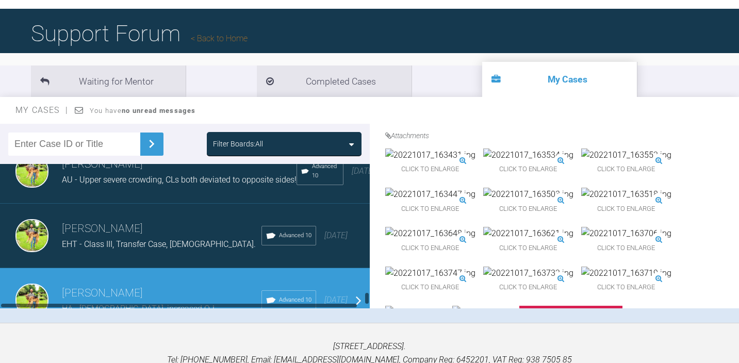
click at [179, 239] on span "EHT - Class III, Transfer Case, [DEMOGRAPHIC_DATA]." at bounding box center [159, 244] width 194 height 10
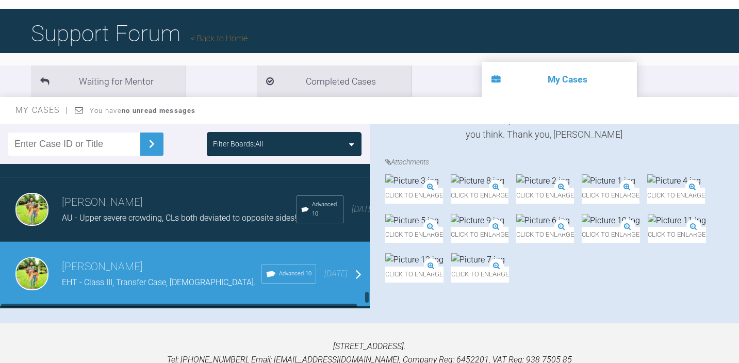
scroll to position [3625, 0]
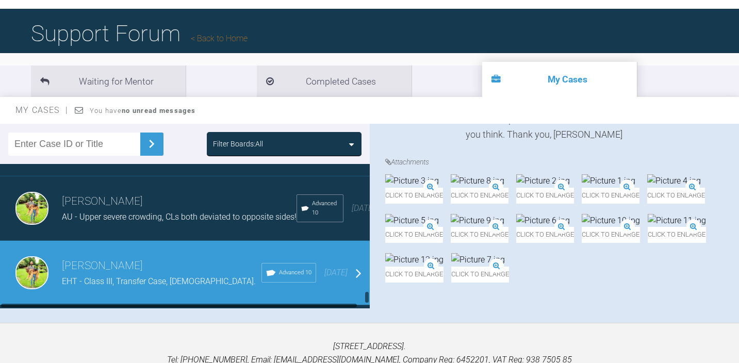
click at [174, 213] on span "AU - Upper severe crowding, CLs both deviated to opposite sides!" at bounding box center [179, 217] width 235 height 10
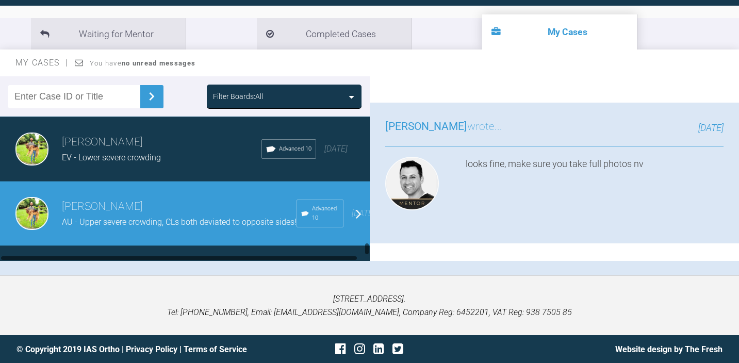
scroll to position [3568, 0]
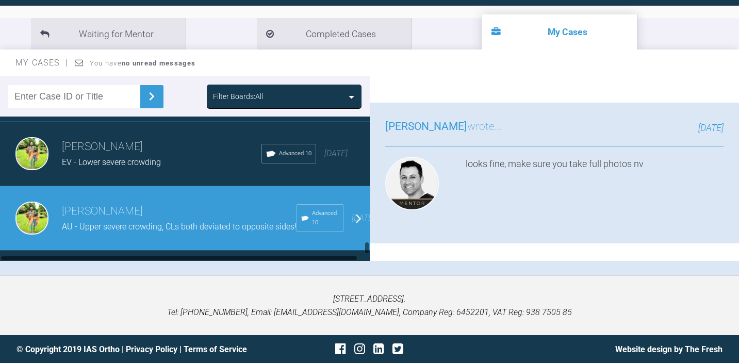
click at [201, 142] on h3 "[PERSON_NAME]" at bounding box center [161, 147] width 199 height 18
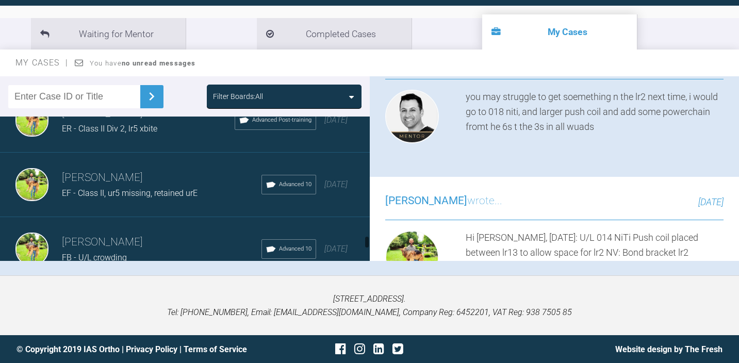
scroll to position [3408, 0]
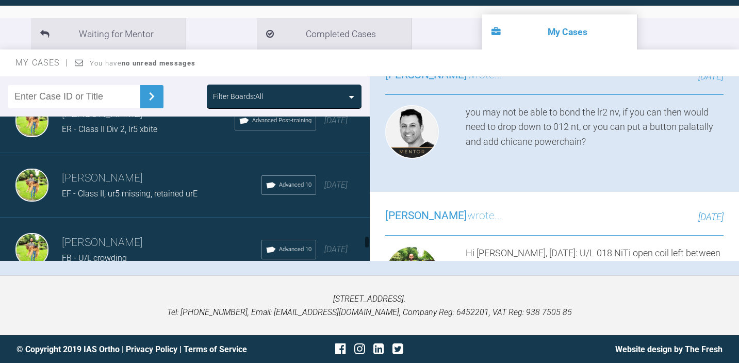
click at [188, 194] on div "[PERSON_NAME] EF - Class II, ur5 missing, retained urE Advanced 10 [DATE]" at bounding box center [185, 185] width 370 height 64
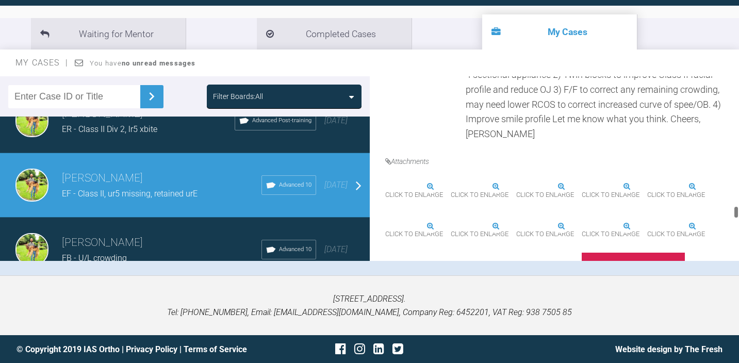
scroll to position [3956, 0]
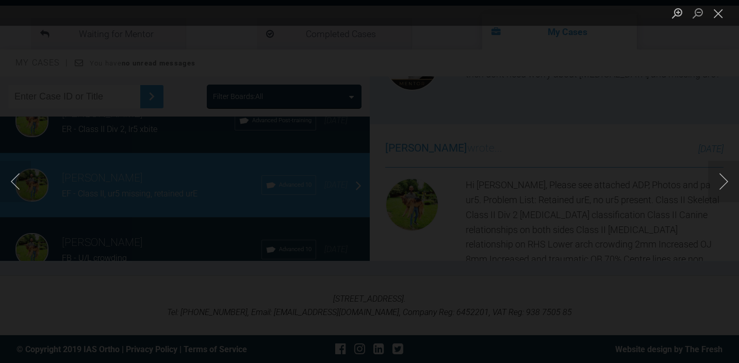
click at [443, 111] on div "Lightbox" at bounding box center [369, 181] width 739 height 363
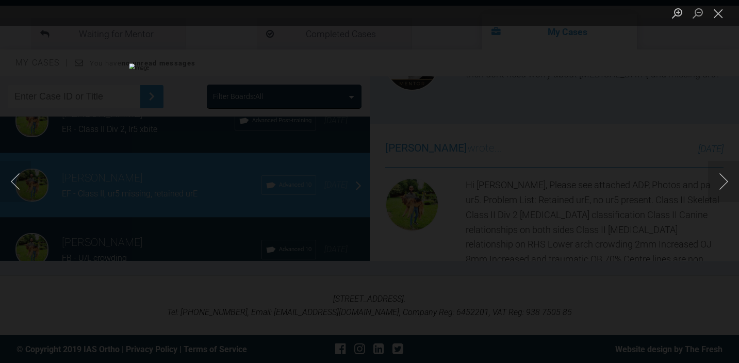
click at [653, 193] on div "Lightbox" at bounding box center [369, 181] width 739 height 363
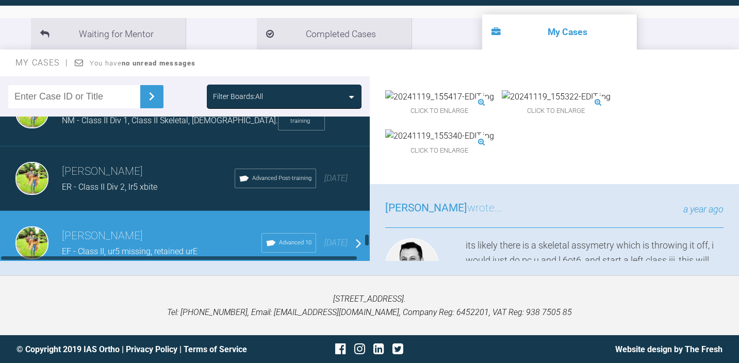
scroll to position [3347, 0]
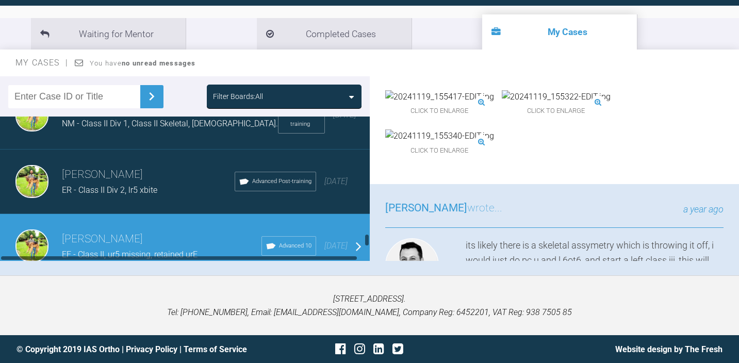
click at [165, 188] on div "[PERSON_NAME] ER - Class II Div 2, lr5 xbite Advanced Post-training [DATE]" at bounding box center [185, 181] width 370 height 64
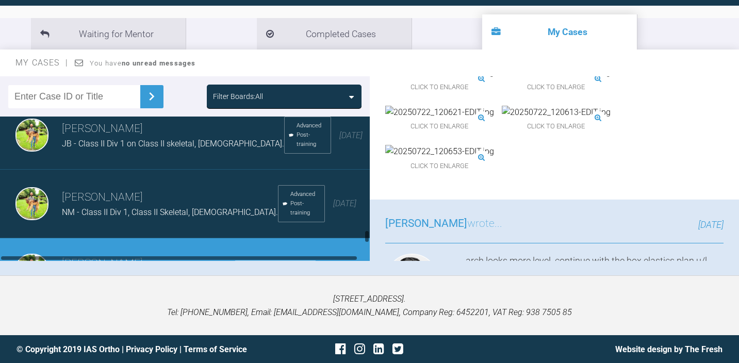
scroll to position [3248, 0]
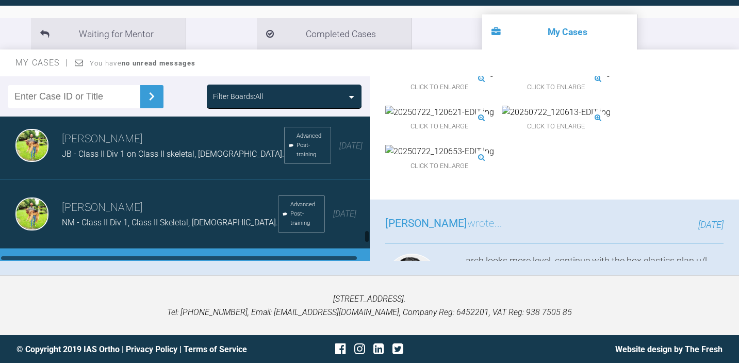
click at [162, 199] on h3 "[PERSON_NAME]" at bounding box center [170, 208] width 216 height 18
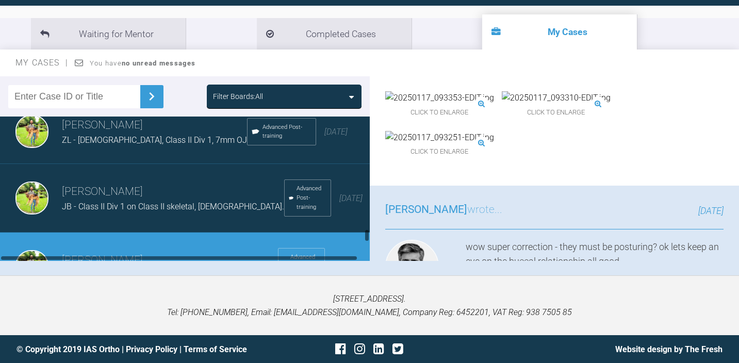
scroll to position [3195, 0]
click at [134, 202] on span "JB - Class II Div 1 on Class II skeletal, [DEMOGRAPHIC_DATA]." at bounding box center [173, 207] width 222 height 10
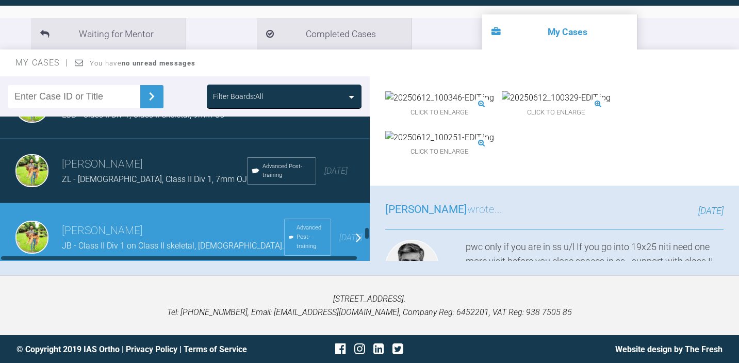
scroll to position [3152, 0]
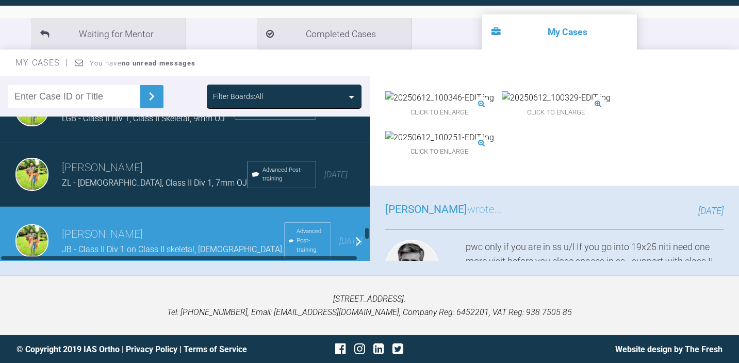
click at [164, 167] on h3 "[PERSON_NAME]" at bounding box center [154, 168] width 185 height 18
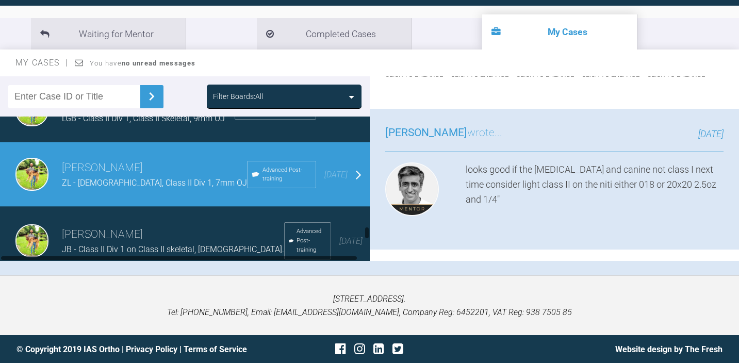
scroll to position [3111, 0]
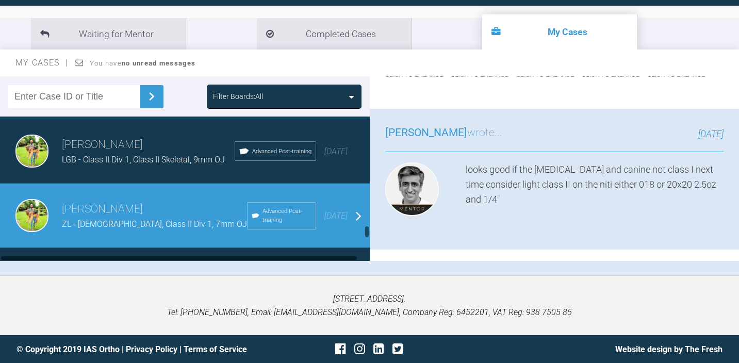
click at [164, 167] on div "[PERSON_NAME] LGB - Class II Div 1, Class II Skeletal, 9mm OJ Advanced Post-tra…" at bounding box center [185, 151] width 370 height 64
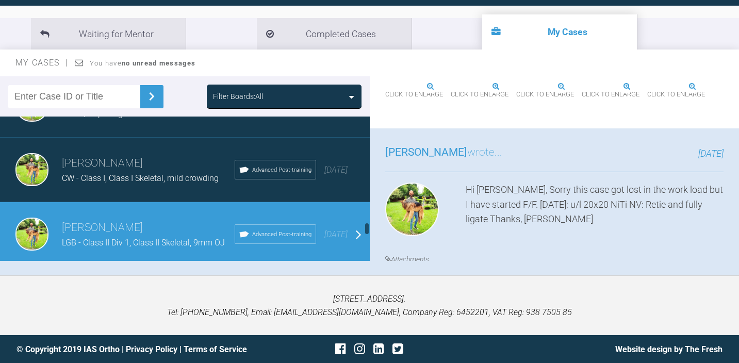
scroll to position [3028, 0]
click at [142, 197] on div "[PERSON_NAME] CW - Class I, Class I Skeletal, mild crowding Advanced Post-train…" at bounding box center [185, 170] width 370 height 64
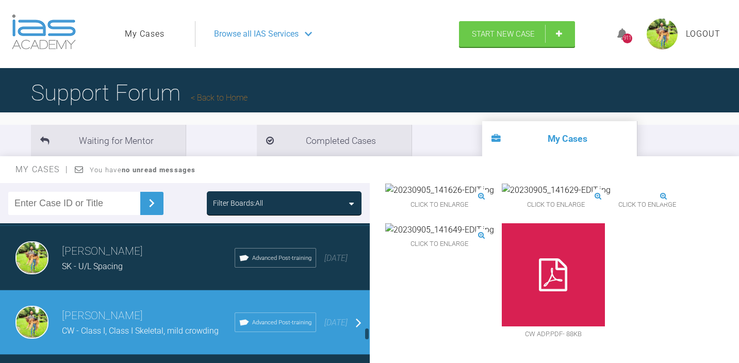
scroll to position [2975, 0]
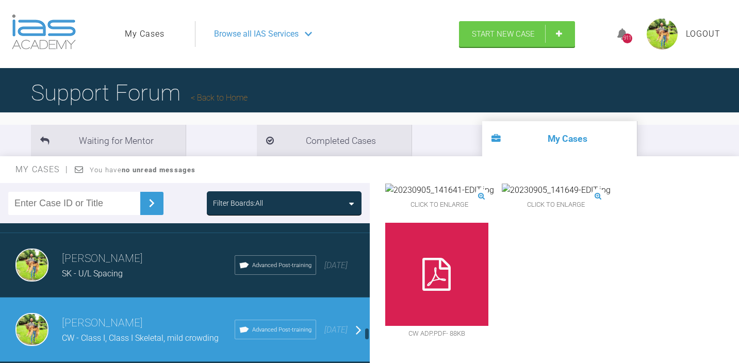
click at [152, 267] on div "SK - U/L Spacing" at bounding box center [148, 273] width 173 height 13
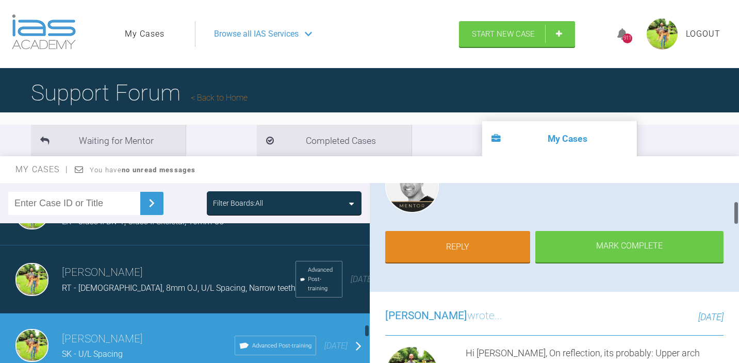
scroll to position [2885, 0]
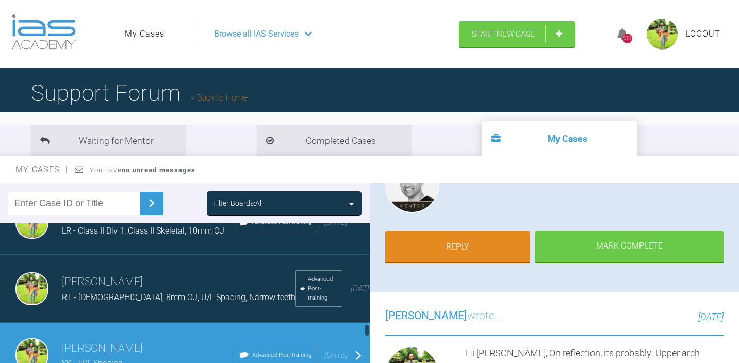
click at [179, 290] on h3 "[PERSON_NAME]" at bounding box center [178, 282] width 233 height 18
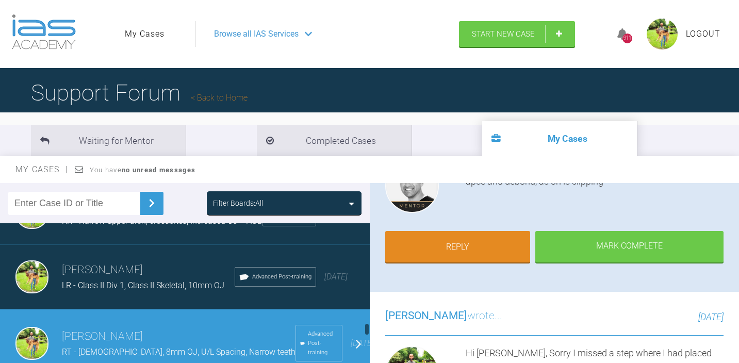
scroll to position [2830, 0]
click at [187, 287] on span "LR - Class II Div 1, Class II Skeletal, 10mm OJ" at bounding box center [143, 286] width 162 height 10
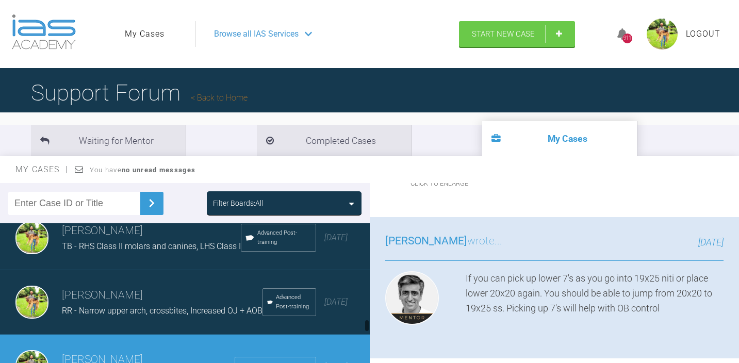
scroll to position [2741, 0]
click at [138, 301] on h3 "[PERSON_NAME]" at bounding box center [162, 296] width 201 height 18
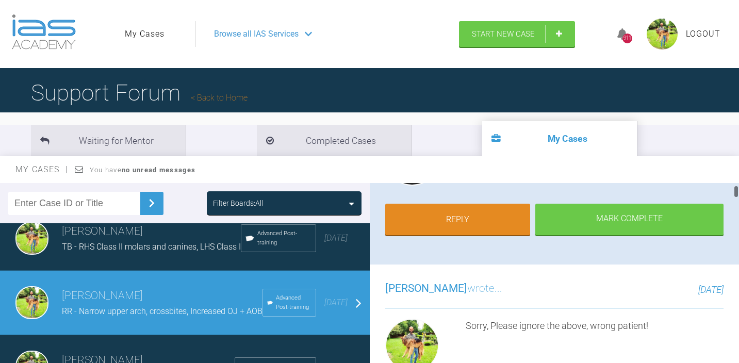
scroll to position [0, 0]
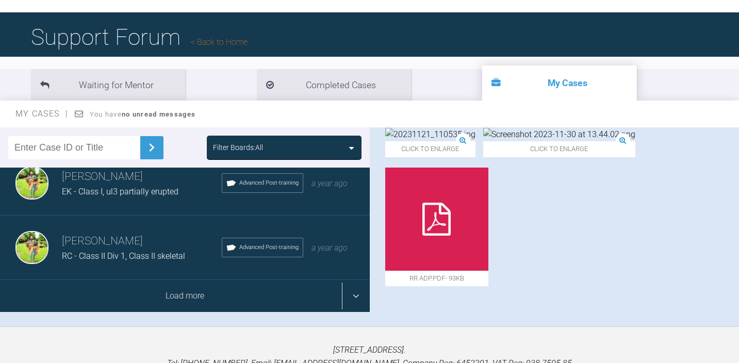
click at [346, 290] on div "Load more" at bounding box center [185, 296] width 370 height 32
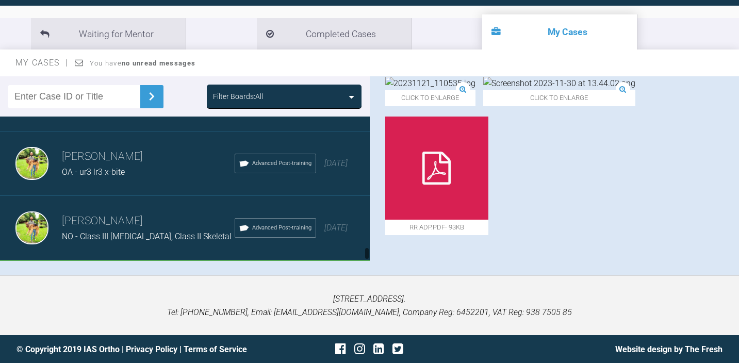
scroll to position [2446, 0]
click at [172, 232] on span "NO - Class III [MEDICAL_DATA], Class II Skeletal" at bounding box center [147, 237] width 170 height 10
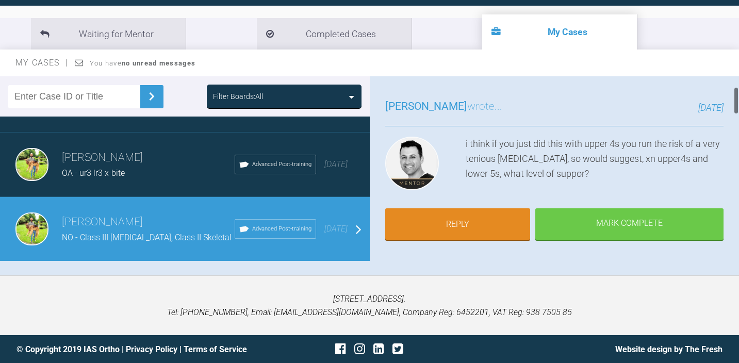
scroll to position [75, 0]
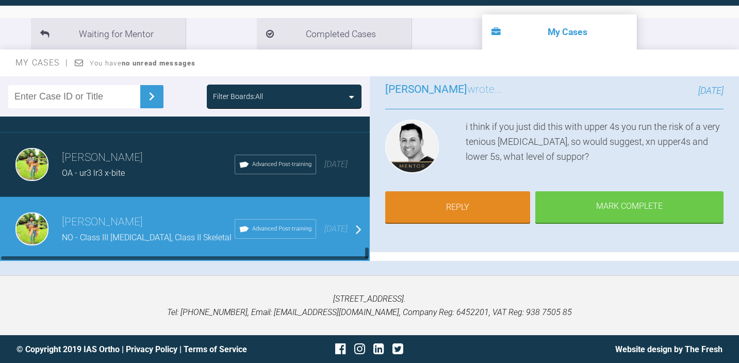
click at [162, 166] on div "OA - ur3 lr3 x-bite" at bounding box center [148, 172] width 173 height 13
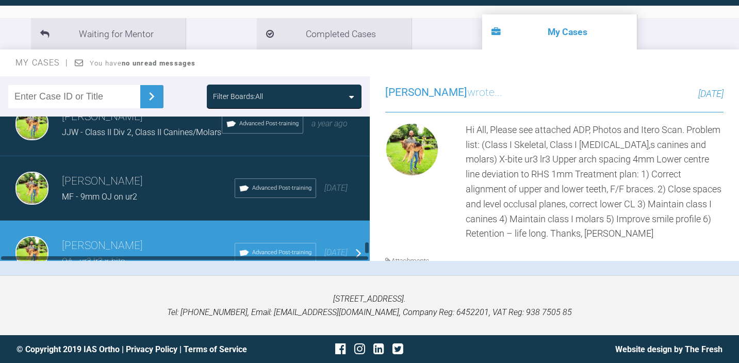
scroll to position [2338, 0]
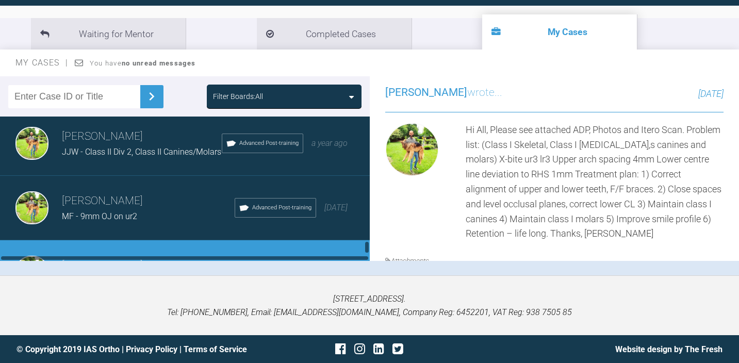
click at [113, 211] on span "MF - 9mm OJ on ur2" at bounding box center [99, 216] width 75 height 10
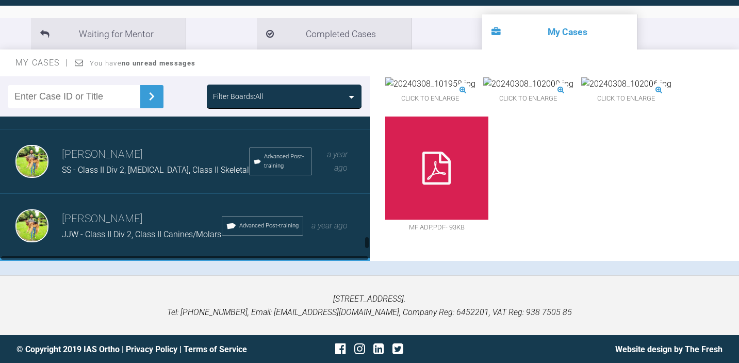
scroll to position [2253, 0]
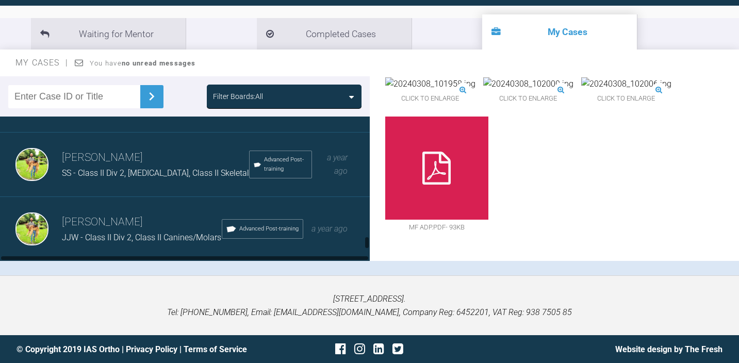
click at [162, 178] on div "[PERSON_NAME] SS - Class II Div 2, [MEDICAL_DATA], Class II Skeletal Advanced P…" at bounding box center [185, 164] width 370 height 64
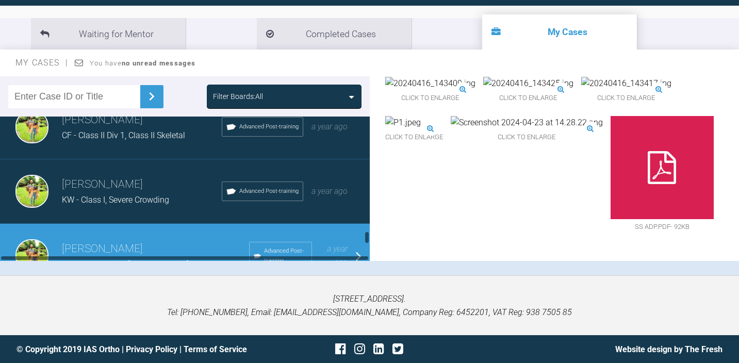
scroll to position [2160, 0]
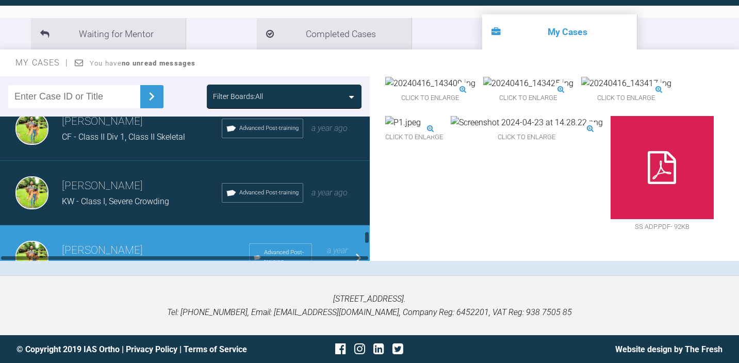
click at [145, 197] on span "KW - Class I, Severe Crowding" at bounding box center [115, 201] width 107 height 10
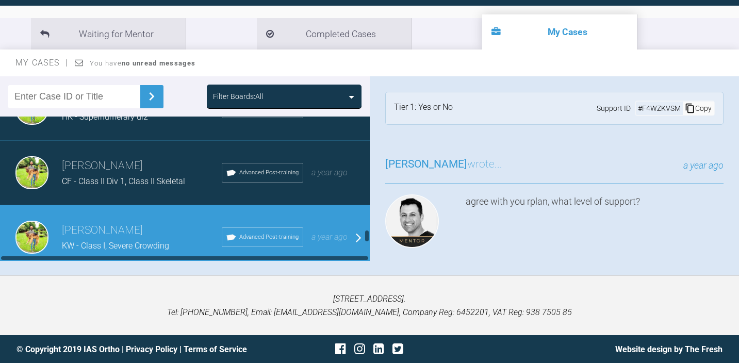
scroll to position [2114, 0]
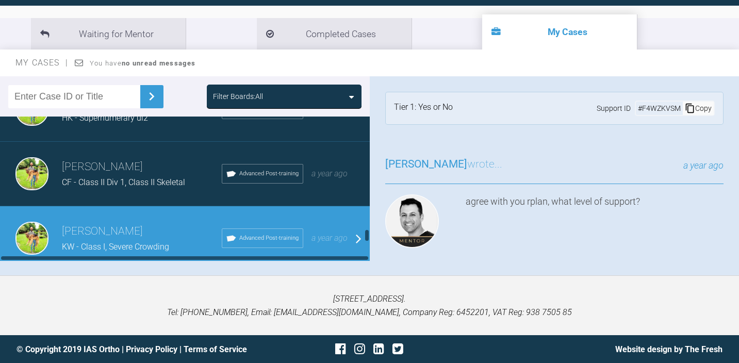
click at [97, 188] on div "[PERSON_NAME] CF - Class II Div 1, Class II Skeletal Advanced Post-training a y…" at bounding box center [185, 174] width 370 height 64
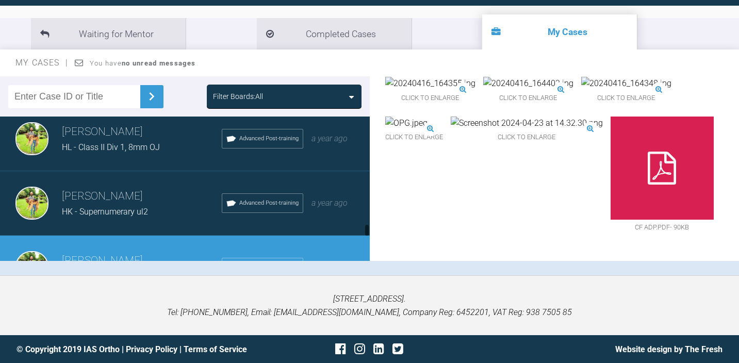
scroll to position [2020, 0]
click at [158, 196] on h3 "[PERSON_NAME]" at bounding box center [142, 197] width 160 height 18
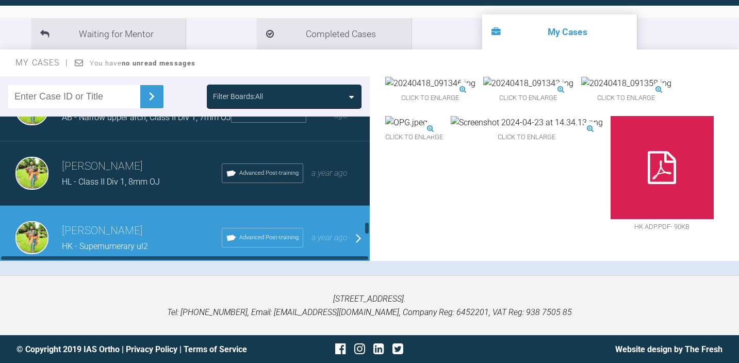
scroll to position [1984, 0]
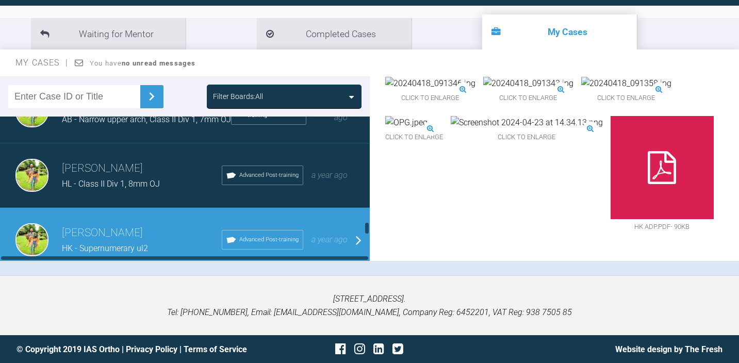
click at [161, 191] on div "[PERSON_NAME] HL - Class II Div 1, 8mm OJ Advanced Post-training a year ago" at bounding box center [185, 175] width 370 height 64
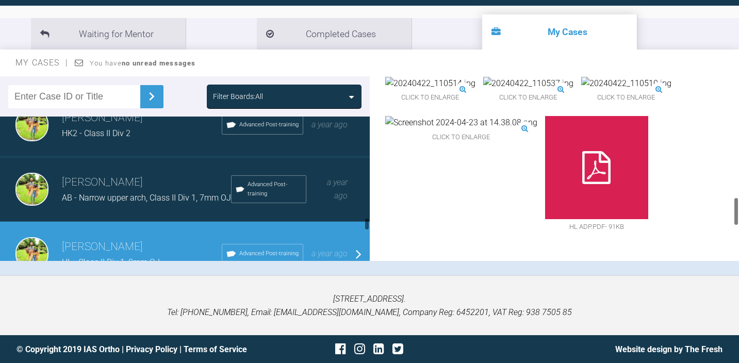
scroll to position [1902, 0]
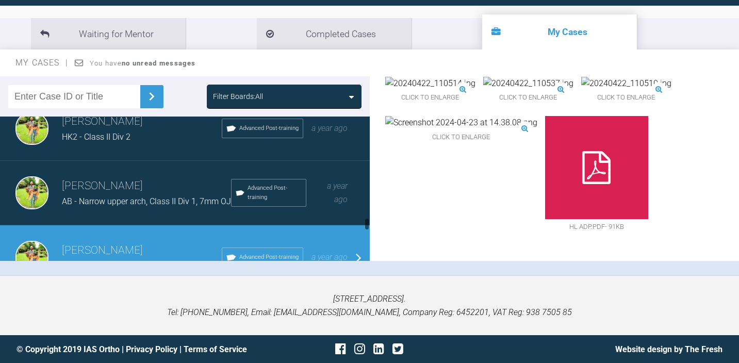
click at [161, 196] on span "AB - Narrow upper arch, Class II Div 1, 7mm OJ" at bounding box center [146, 201] width 169 height 10
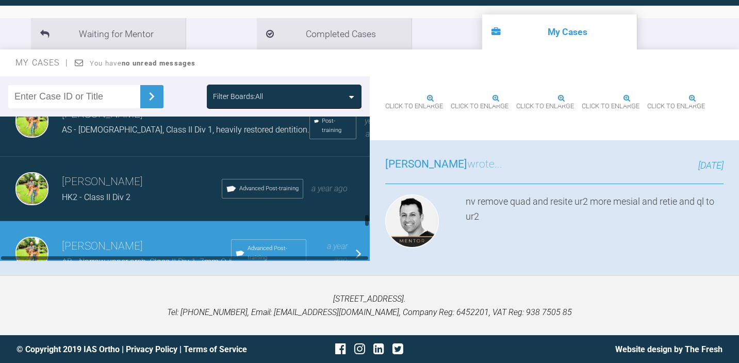
scroll to position [1838, 0]
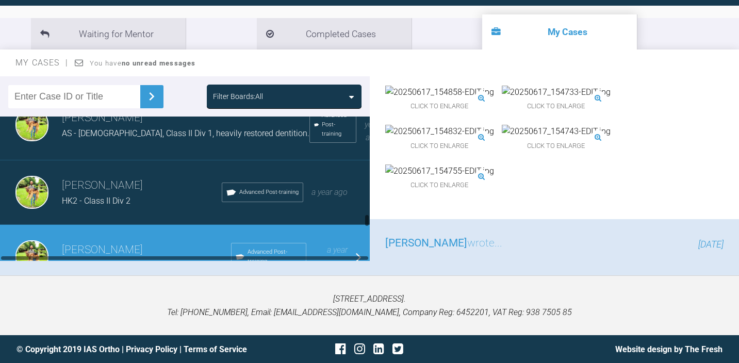
click at [166, 201] on div "[PERSON_NAME] HK2 - Class II Div 2 Advanced Post-training a year ago" at bounding box center [185, 192] width 370 height 64
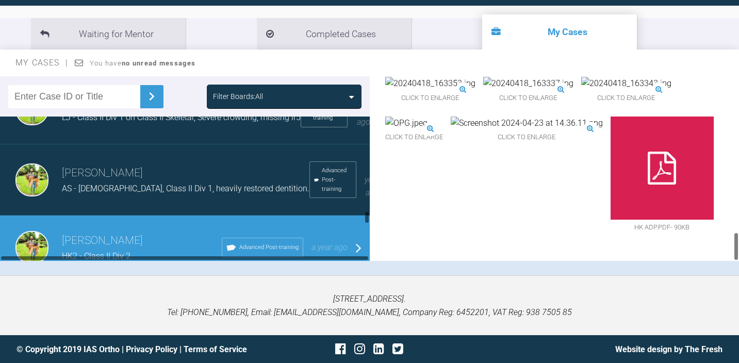
scroll to position [1782, 0]
click at [183, 177] on h3 "[PERSON_NAME]" at bounding box center [185, 174] width 247 height 18
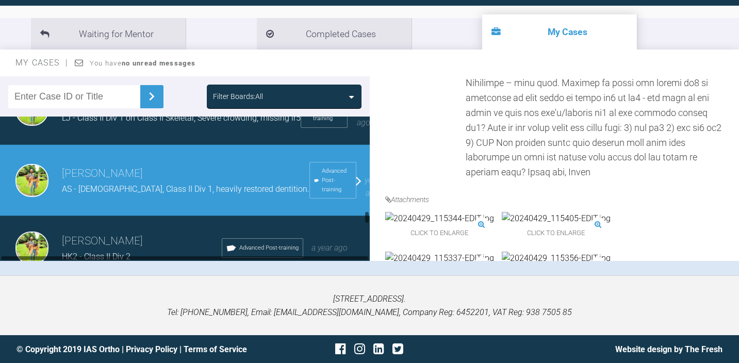
scroll to position [1720, 0]
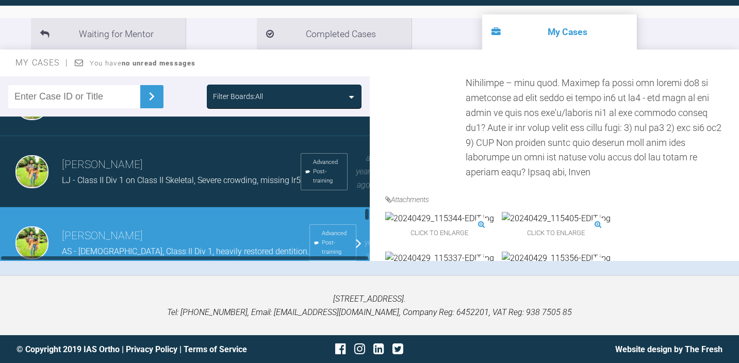
click at [181, 189] on div "[PERSON_NAME] LJ - Class II Div 1 on Class II Skeletal, Severe crowding, missin…" at bounding box center [185, 171] width 370 height 71
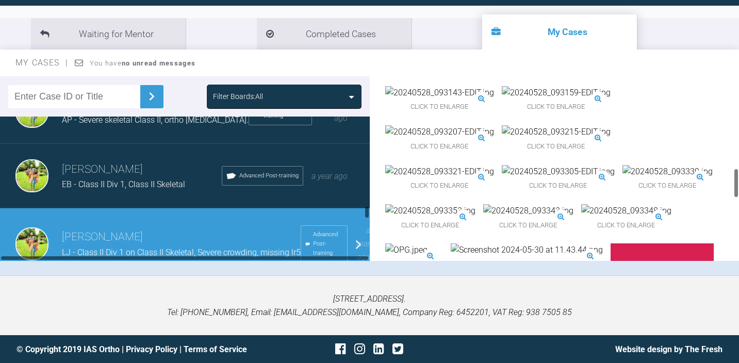
scroll to position [1644, 0]
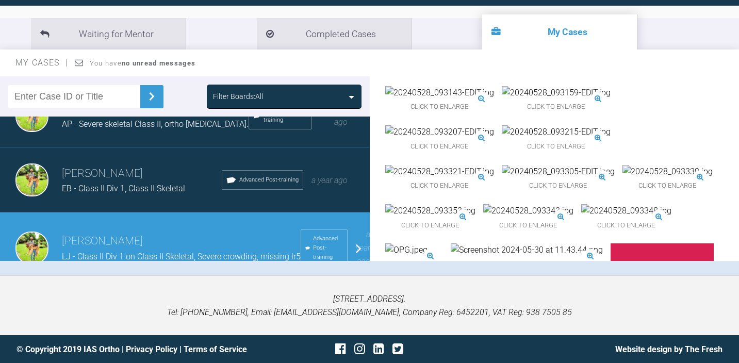
click at [179, 169] on h3 "[PERSON_NAME]" at bounding box center [142, 174] width 160 height 18
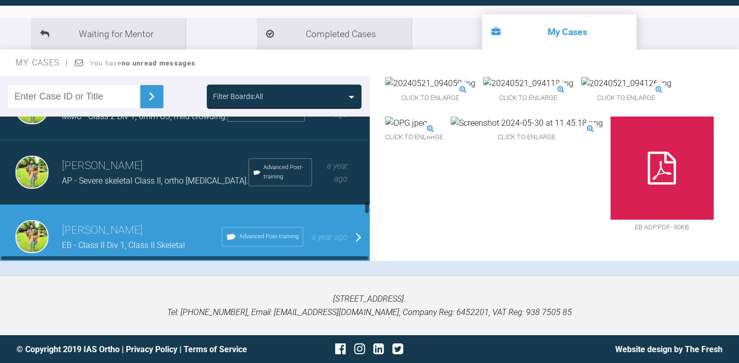
scroll to position [1590, 0]
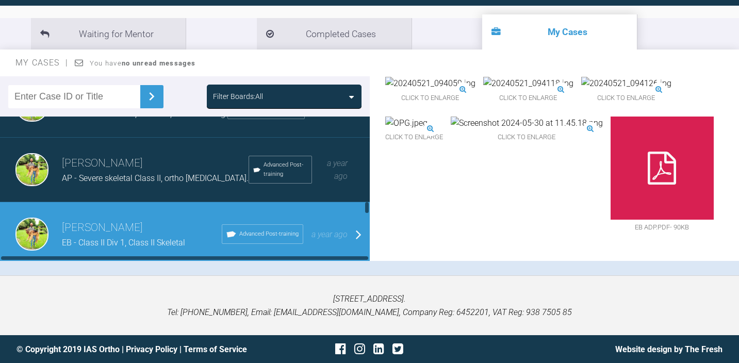
click at [133, 174] on span "AP - Severe skeletal Class II, ortho [MEDICAL_DATA]." at bounding box center [155, 178] width 187 height 10
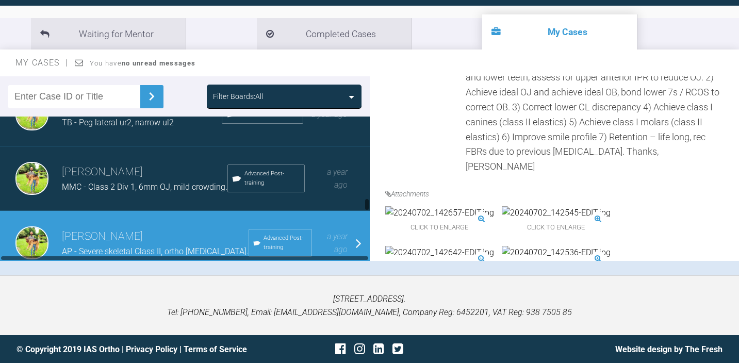
scroll to position [1519, 0]
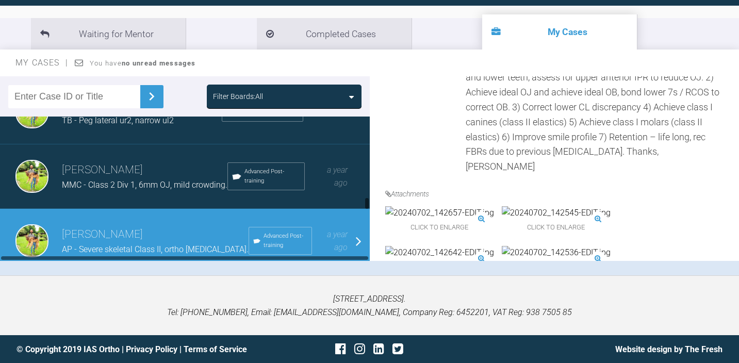
click at [112, 177] on h3 "[PERSON_NAME]" at bounding box center [144, 170] width 165 height 18
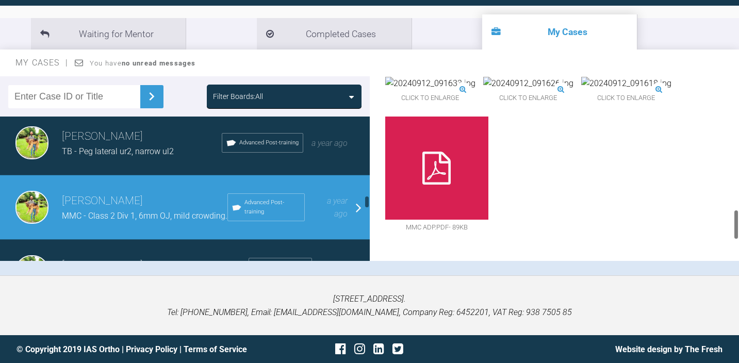
scroll to position [1486, 0]
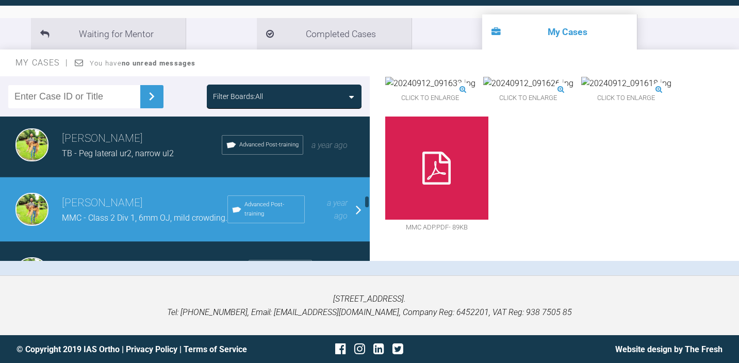
click at [116, 156] on span "TB - Peg lateral ur2, narrow ul2" at bounding box center [118, 153] width 112 height 10
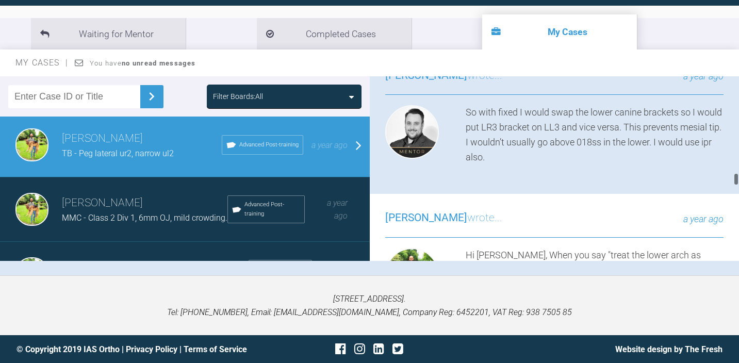
scroll to position [2629, 0]
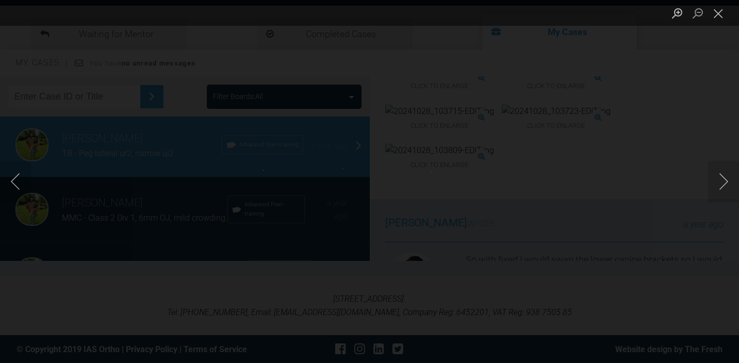
click at [523, 180] on div "Lightbox" at bounding box center [369, 181] width 739 height 363
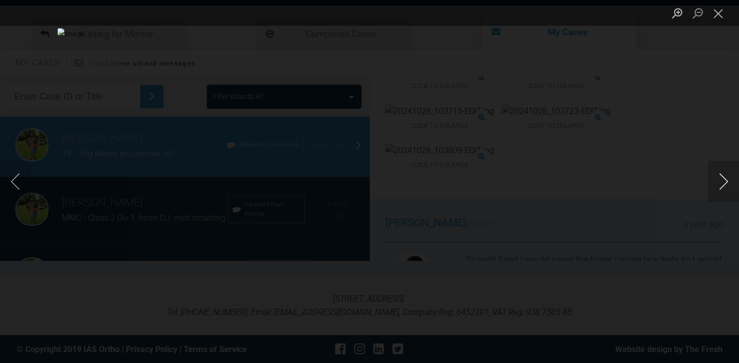
click at [722, 176] on button "Next image" at bounding box center [723, 181] width 31 height 41
click at [653, 112] on div "Lightbox" at bounding box center [369, 181] width 739 height 363
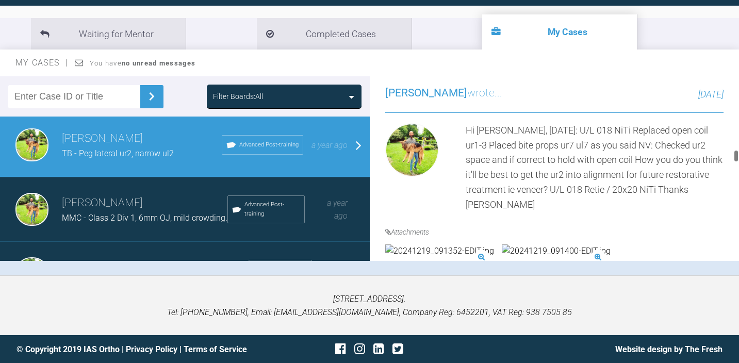
scroll to position [2030, 0]
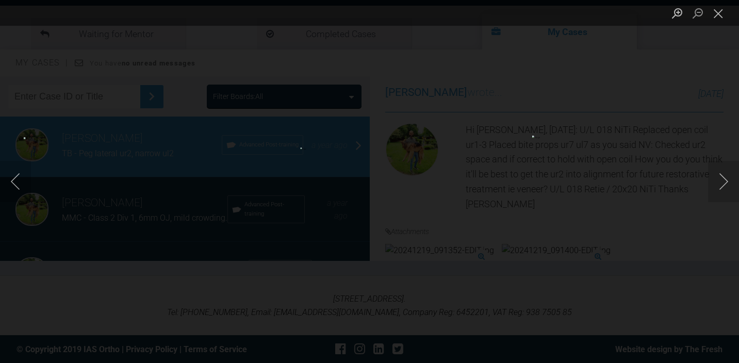
click at [506, 172] on div "Lightbox" at bounding box center [369, 181] width 739 height 363
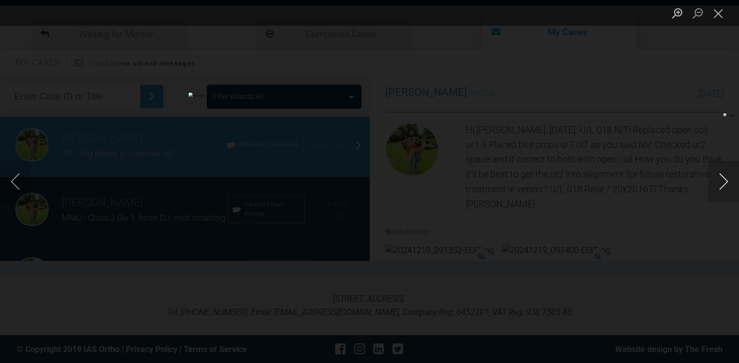
click at [723, 187] on button "Next image" at bounding box center [723, 181] width 31 height 41
click at [641, 136] on div "Lightbox" at bounding box center [369, 181] width 739 height 363
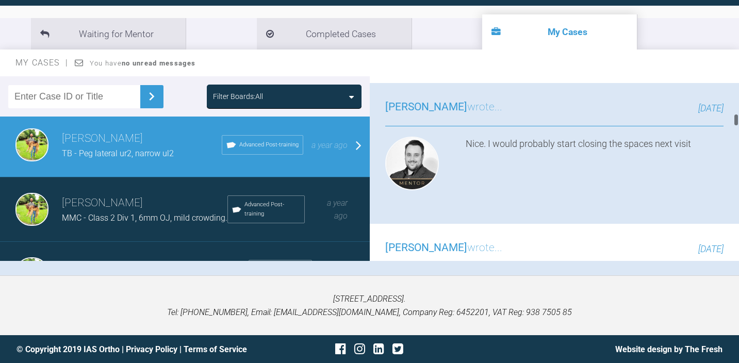
scroll to position [1006, 0]
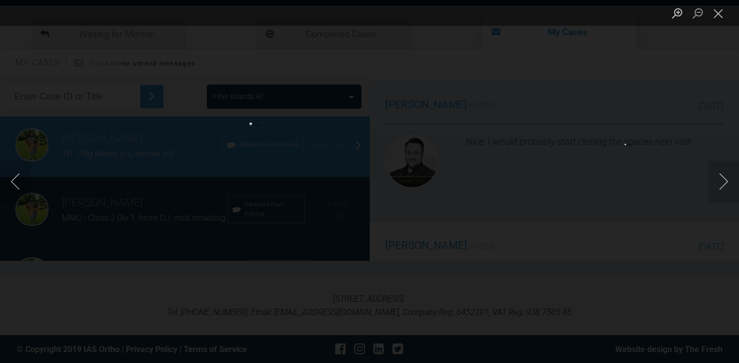
click at [558, 188] on div "Lightbox" at bounding box center [369, 181] width 739 height 363
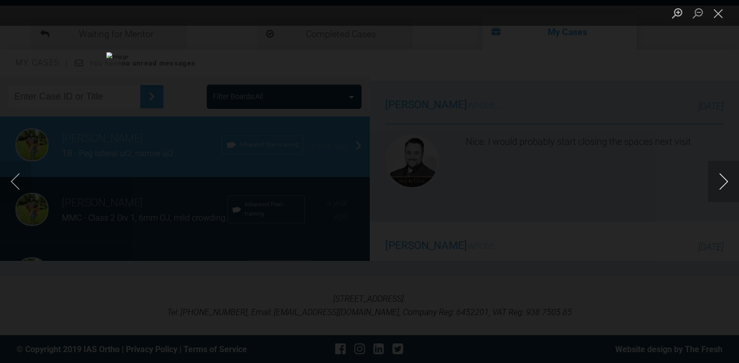
click at [725, 181] on button "Next image" at bounding box center [723, 181] width 31 height 41
click at [654, 142] on div "Lightbox" at bounding box center [369, 181] width 739 height 363
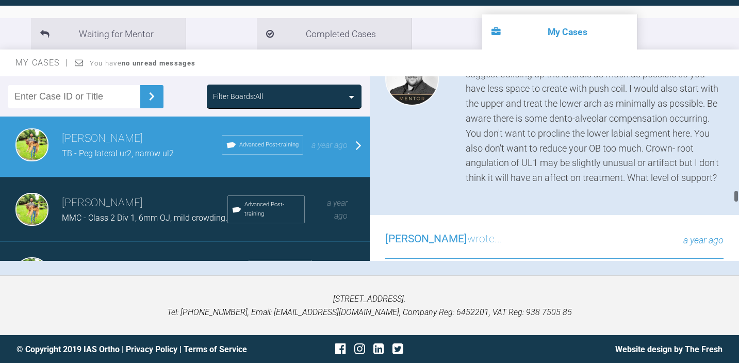
scroll to position [3116, 0]
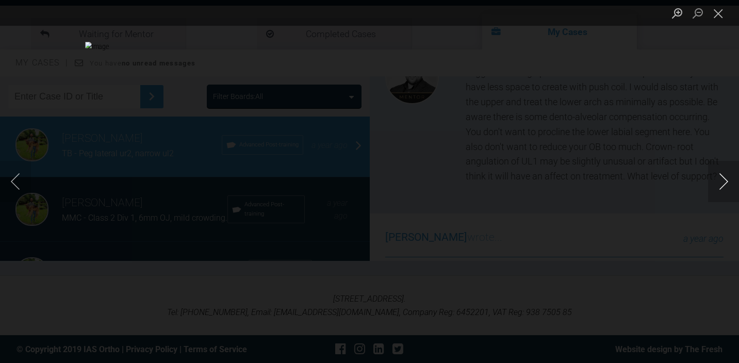
click at [718, 183] on button "Next image" at bounding box center [723, 181] width 31 height 41
click at [670, 158] on div "Lightbox" at bounding box center [369, 181] width 739 height 363
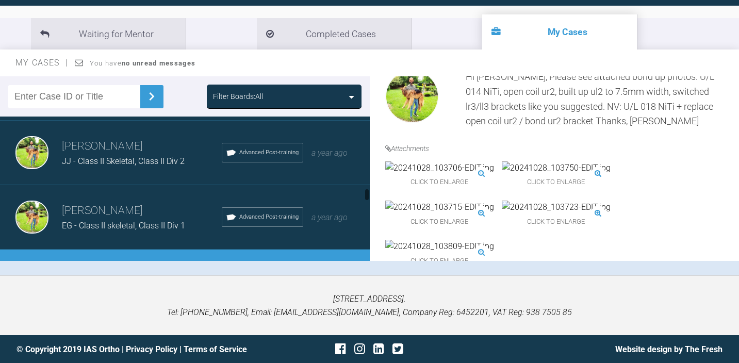
scroll to position [1351, 0]
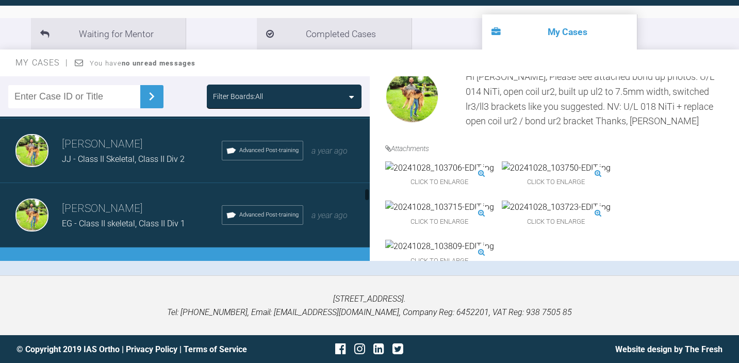
click at [118, 215] on h3 "[PERSON_NAME]" at bounding box center [142, 209] width 160 height 18
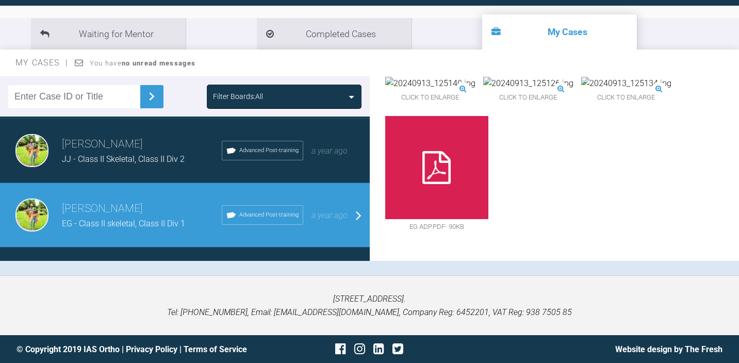
scroll to position [1124, 0]
click at [146, 145] on h3 "[PERSON_NAME]" at bounding box center [142, 145] width 160 height 18
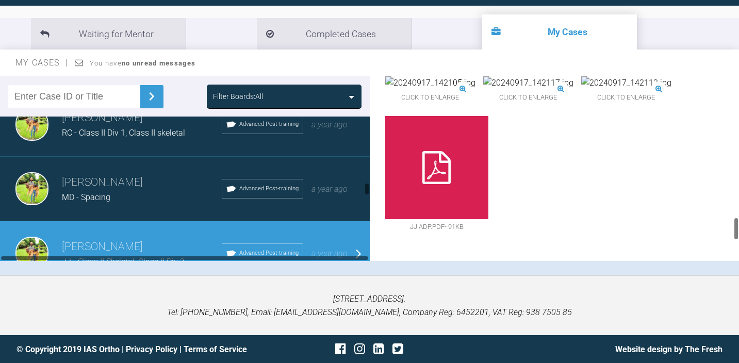
scroll to position [1244, 0]
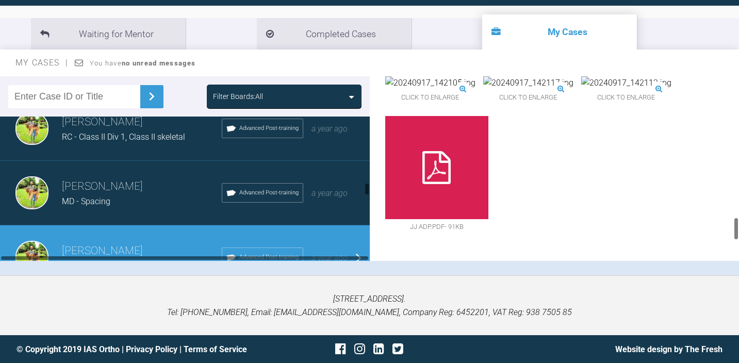
click at [159, 195] on div "MD - Spacing" at bounding box center [142, 201] width 160 height 13
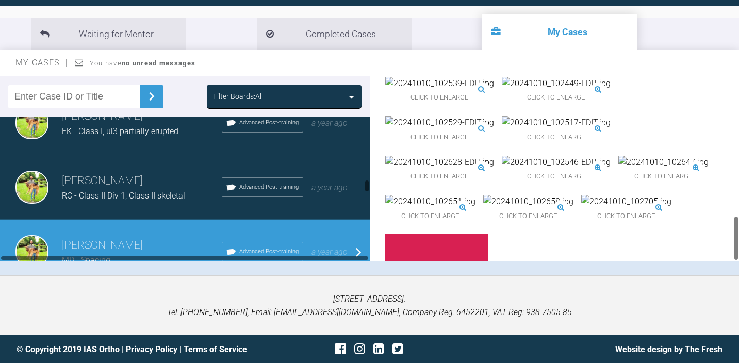
scroll to position [1184, 0]
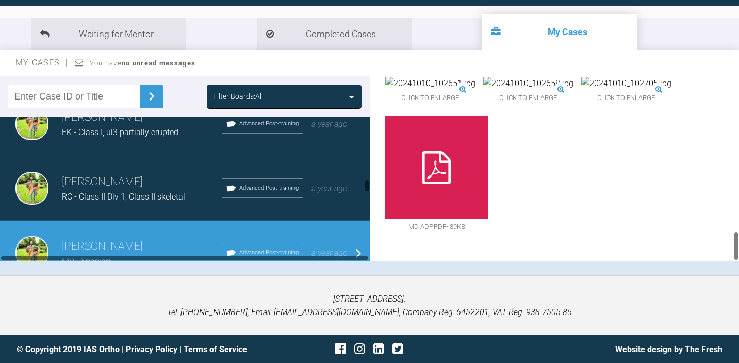
click at [152, 192] on span "RC - Class II Div 1, Class II skeletal" at bounding box center [123, 197] width 123 height 10
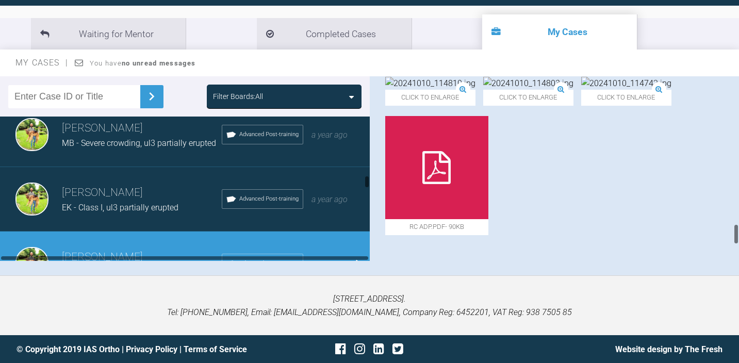
scroll to position [1110, 0]
click at [134, 192] on h3 "[PERSON_NAME]" at bounding box center [142, 192] width 160 height 18
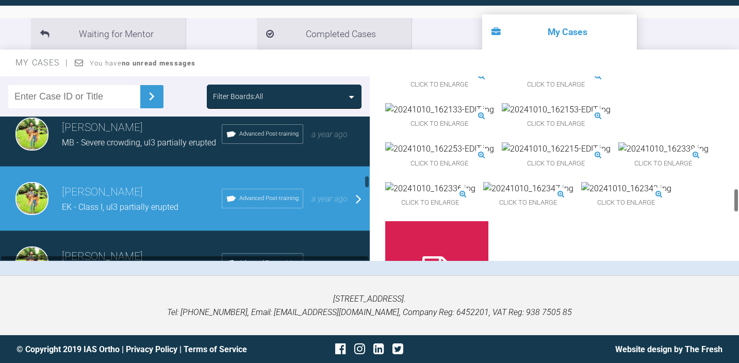
scroll to position [1059, 0]
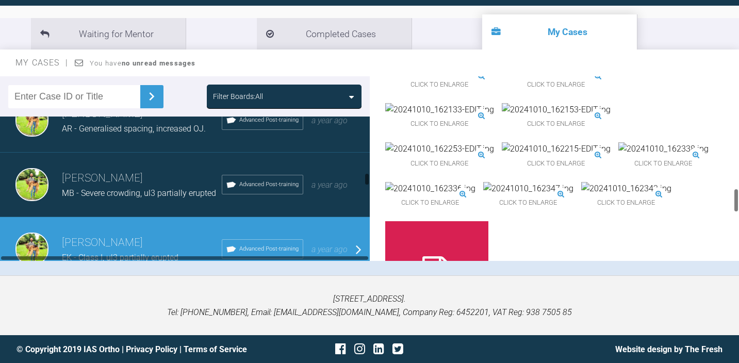
click at [131, 197] on span "MB - Severe crowding, ul3 partially erupted" at bounding box center [139, 193] width 154 height 10
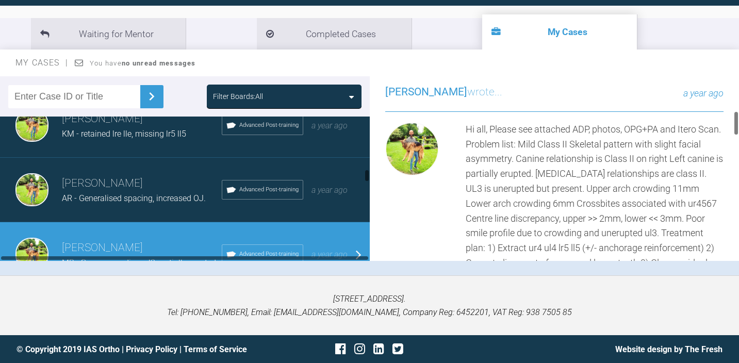
scroll to position [990, 0]
click at [161, 189] on h3 "[PERSON_NAME]" at bounding box center [142, 184] width 160 height 18
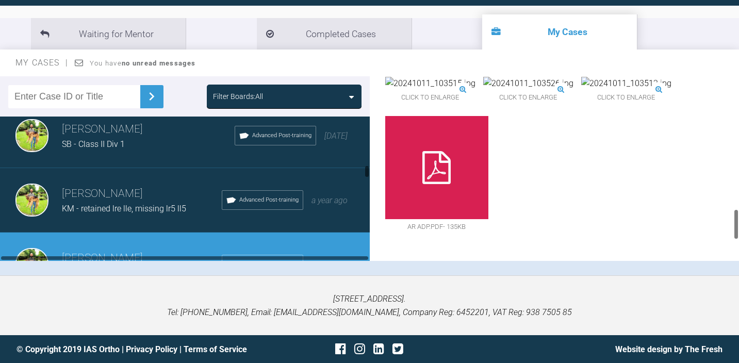
scroll to position [916, 0]
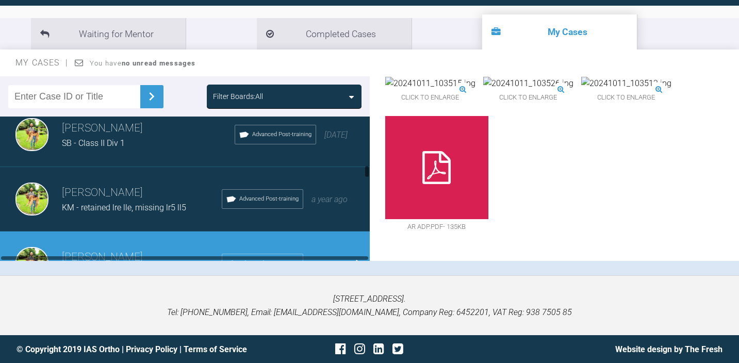
click at [143, 185] on h3 "[PERSON_NAME]" at bounding box center [142, 193] width 160 height 18
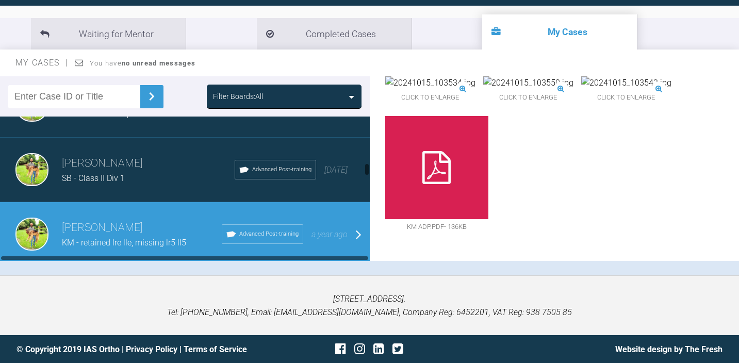
scroll to position [881, 0]
click at [157, 172] on div "SB - Class II Div 1" at bounding box center [148, 178] width 173 height 13
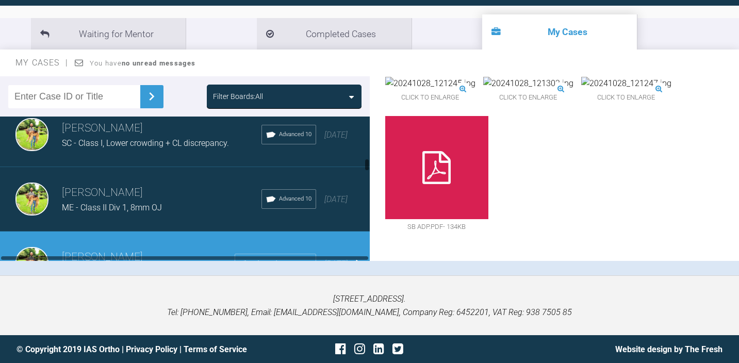
scroll to position [787, 0]
click at [125, 191] on h3 "[PERSON_NAME]" at bounding box center [161, 193] width 199 height 18
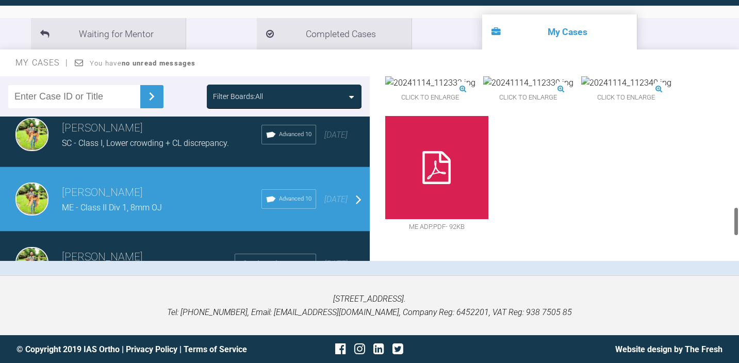
scroll to position [815, 0]
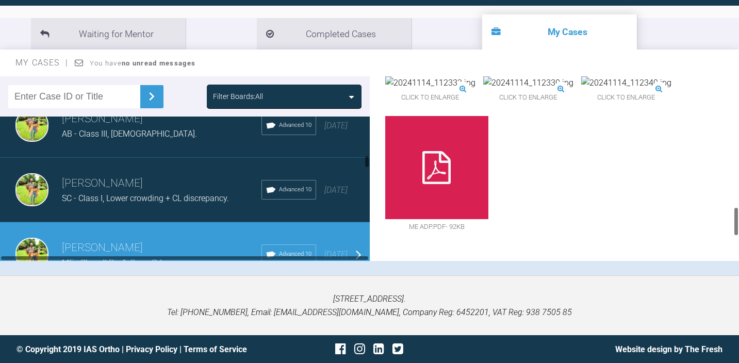
click at [125, 197] on span "SC - Class I, Lower crowding + CL discrepancy." at bounding box center [145, 198] width 167 height 10
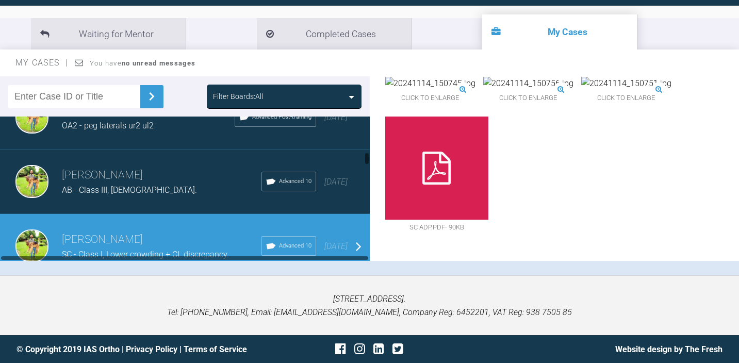
click at [173, 182] on h3 "[PERSON_NAME]" at bounding box center [161, 175] width 199 height 18
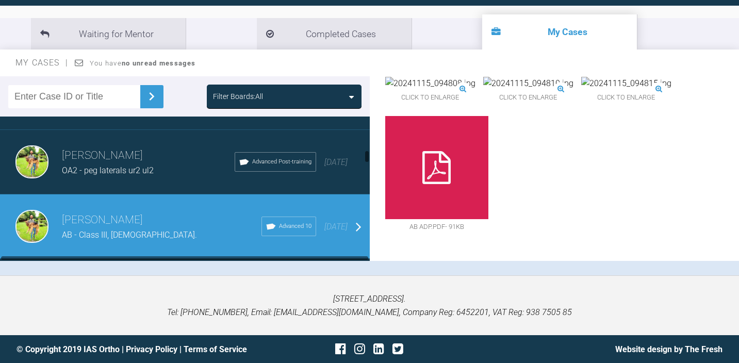
click at [134, 180] on div "[PERSON_NAME] OA2 - peg laterals ur2 ul2 Advanced Post-training [DATE]" at bounding box center [185, 162] width 370 height 64
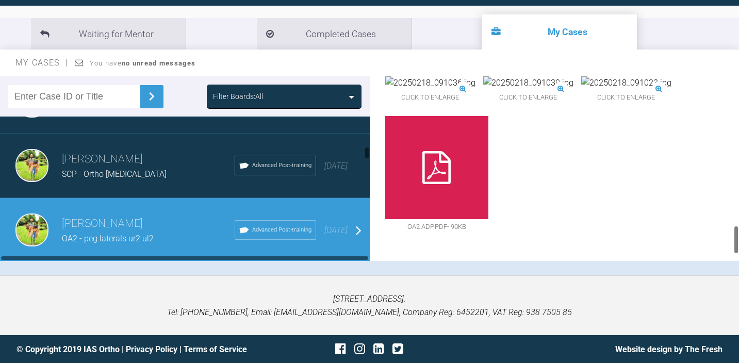
click at [126, 173] on span "SCP - Ortho [MEDICAL_DATA]" at bounding box center [114, 174] width 105 height 10
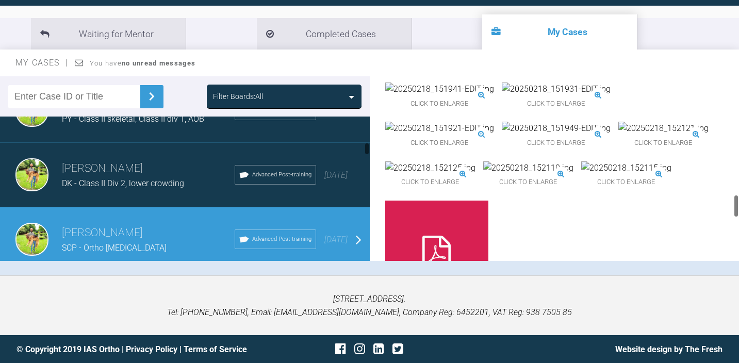
click at [121, 167] on h3 "[PERSON_NAME]" at bounding box center [148, 169] width 173 height 18
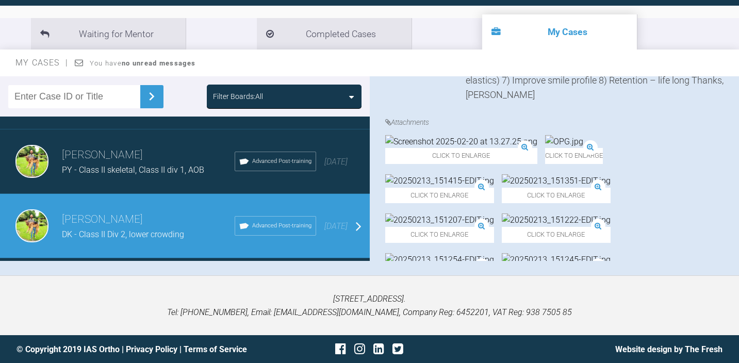
click at [121, 166] on span "PY - Class II skeletal, Class II div 1, AOB" at bounding box center [133, 170] width 142 height 10
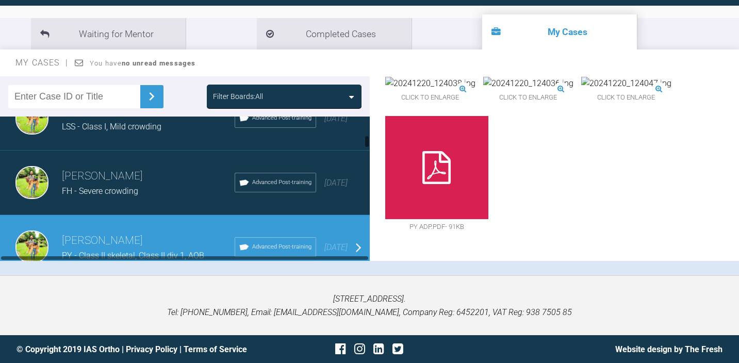
click at [151, 197] on div "FH - Severe crowding" at bounding box center [148, 191] width 173 height 13
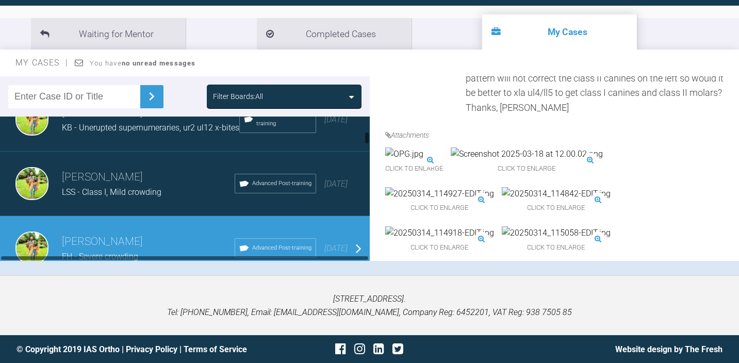
click at [140, 189] on span "LSS - Class I, Mild crowding" at bounding box center [111, 192] width 99 height 10
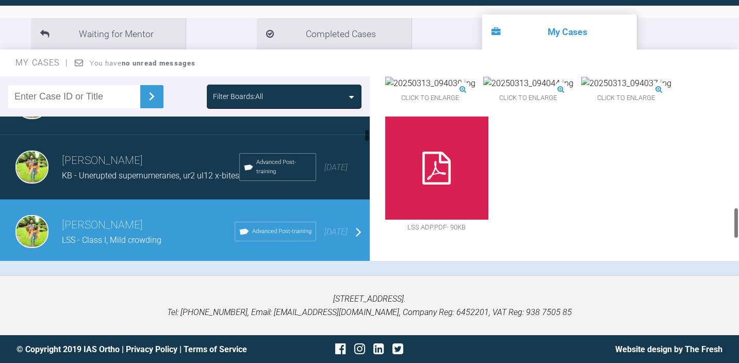
click at [154, 178] on span "KB - Unerupted supernumeraries, ur2 ul12 x-bites" at bounding box center [150, 176] width 177 height 10
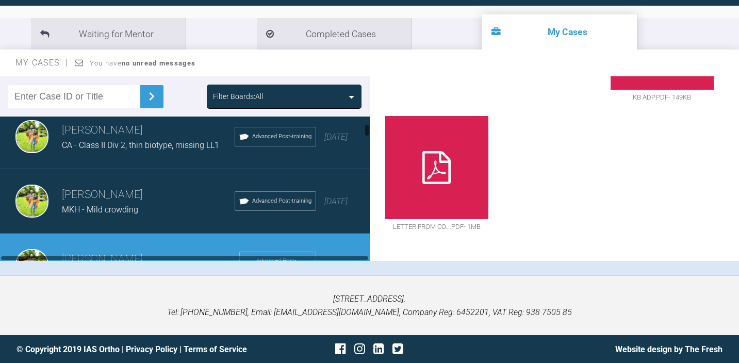
click at [115, 208] on span "MKH - Mild crowding" at bounding box center [100, 210] width 76 height 10
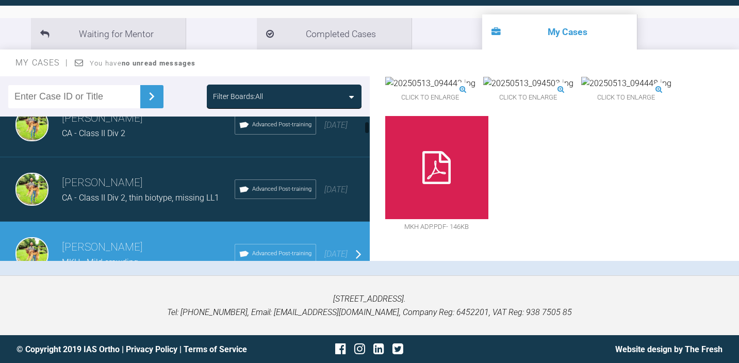
click at [147, 187] on h3 "[PERSON_NAME]" at bounding box center [148, 183] width 173 height 18
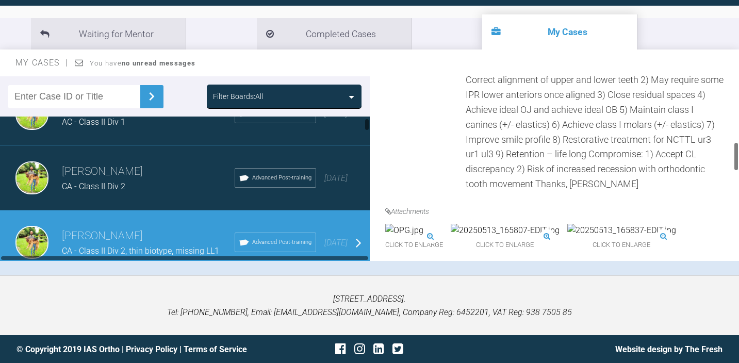
click at [163, 189] on div "CA - Class II Div 2" at bounding box center [148, 186] width 173 height 13
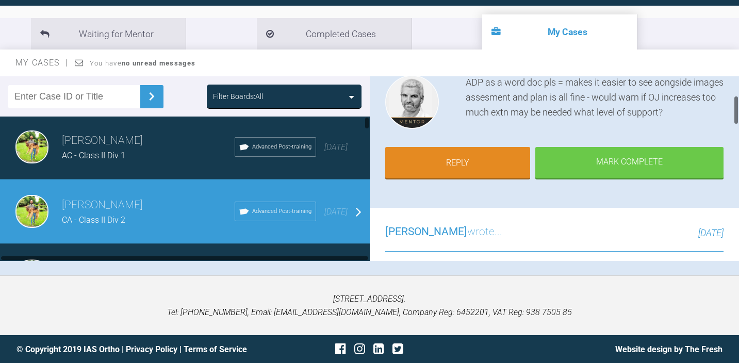
click at [149, 162] on div "AC - Class II Div 1" at bounding box center [148, 155] width 173 height 13
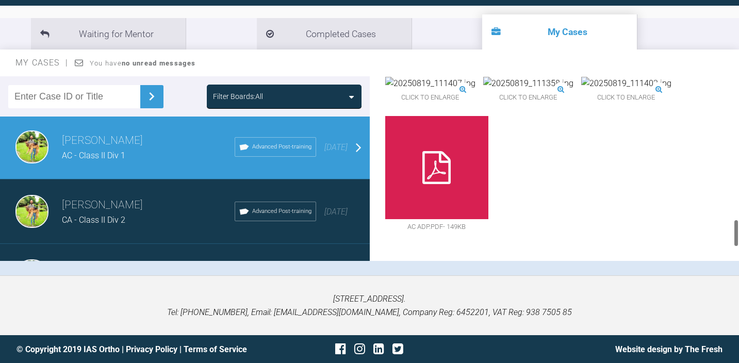
click at [502, 51] on img at bounding box center [556, 43] width 109 height 13
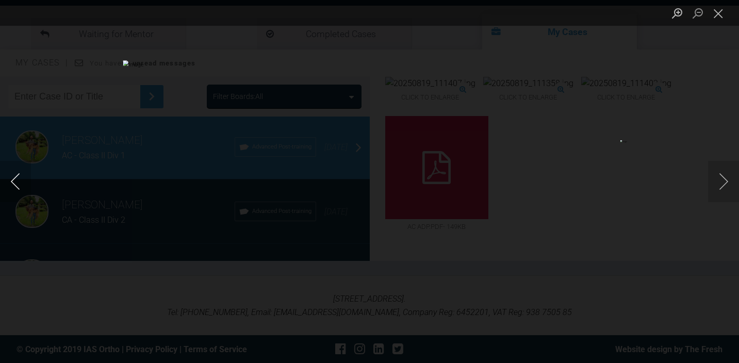
click at [19, 181] on button "Previous image" at bounding box center [15, 181] width 31 height 41
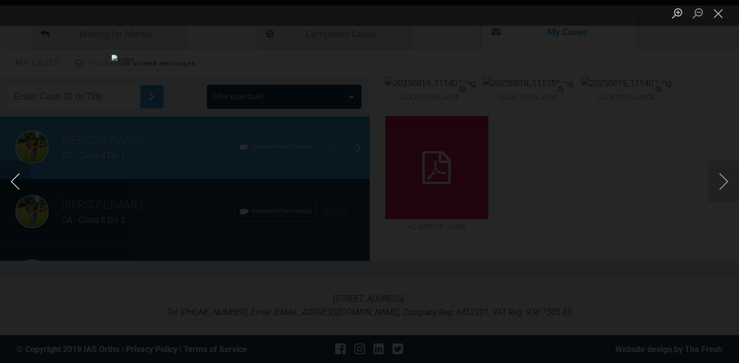
click at [19, 181] on button "Previous image" at bounding box center [15, 181] width 31 height 41
click at [18, 182] on button "Previous image" at bounding box center [15, 181] width 31 height 41
click at [719, 14] on button "Close lightbox" at bounding box center [718, 13] width 21 height 18
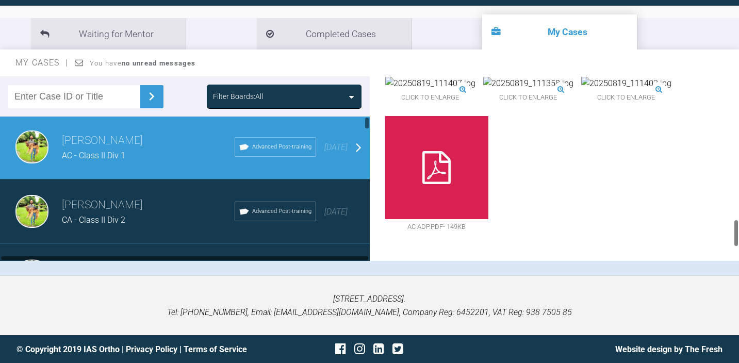
scroll to position [0, 0]
